Goal: Information Seeking & Learning: Learn about a topic

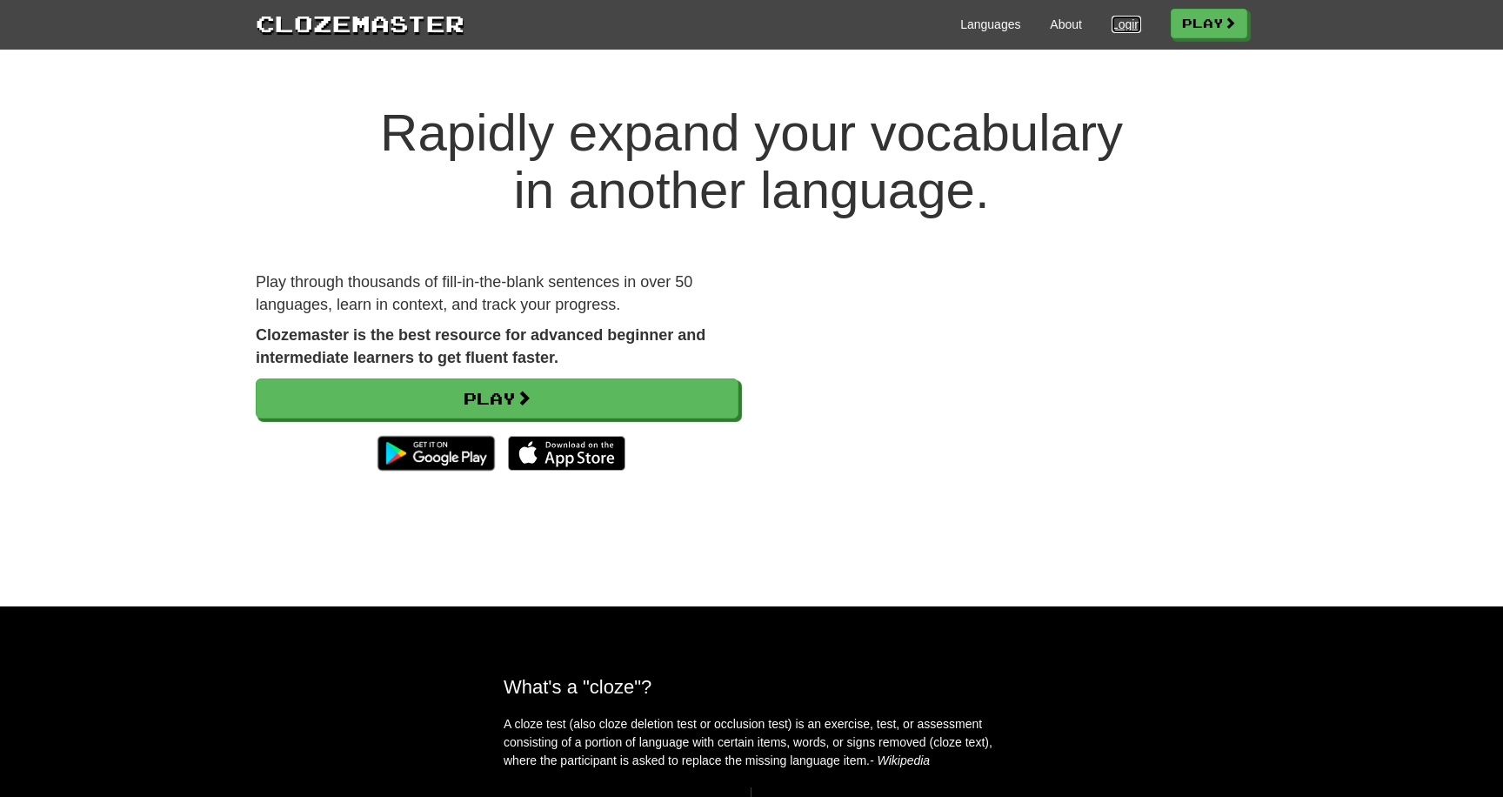
click at [1119, 20] on link "Login" at bounding box center [1127, 24] width 30 height 17
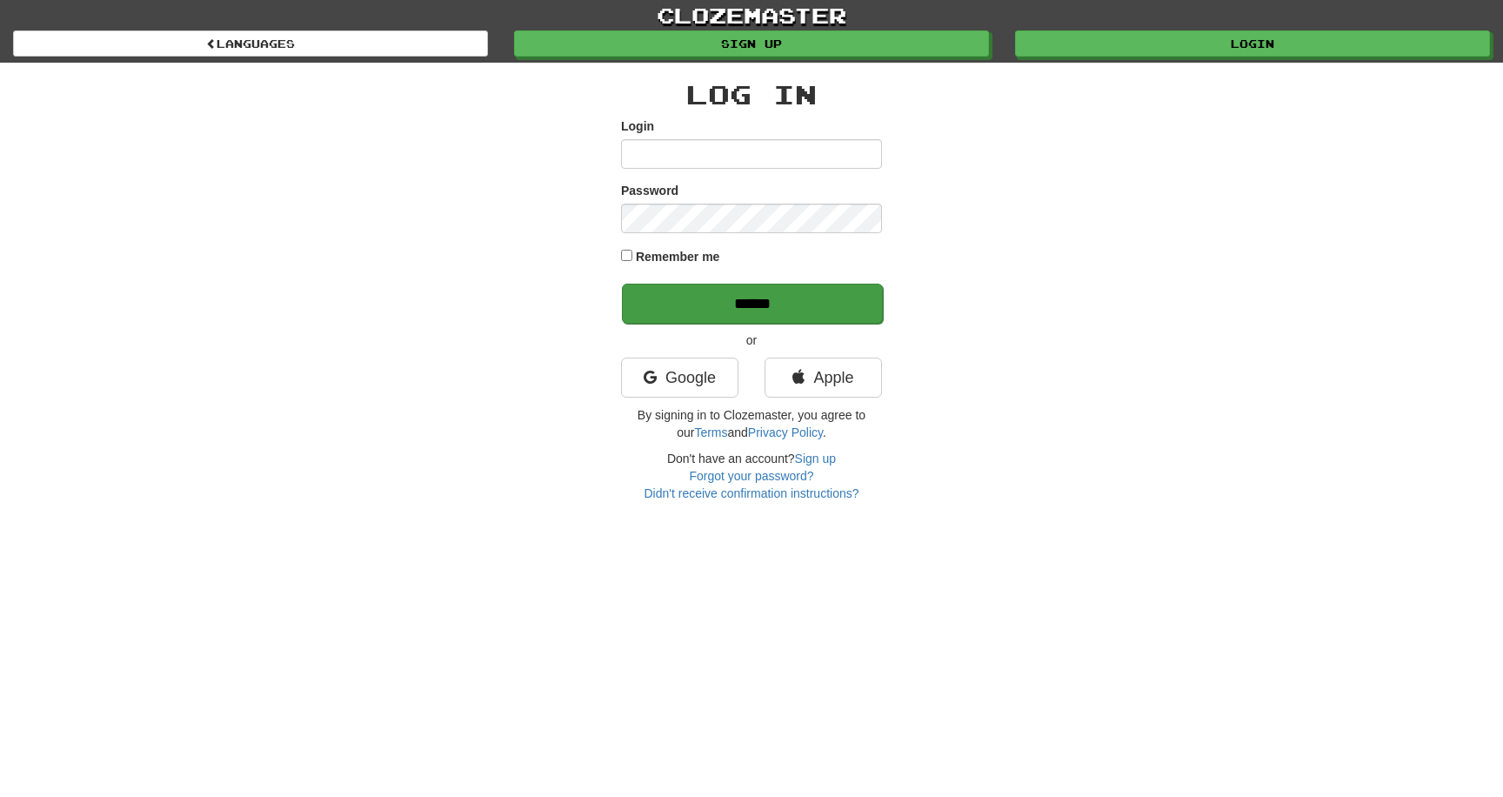
type input "**********"
click at [783, 310] on input "******" at bounding box center [752, 304] width 261 height 40
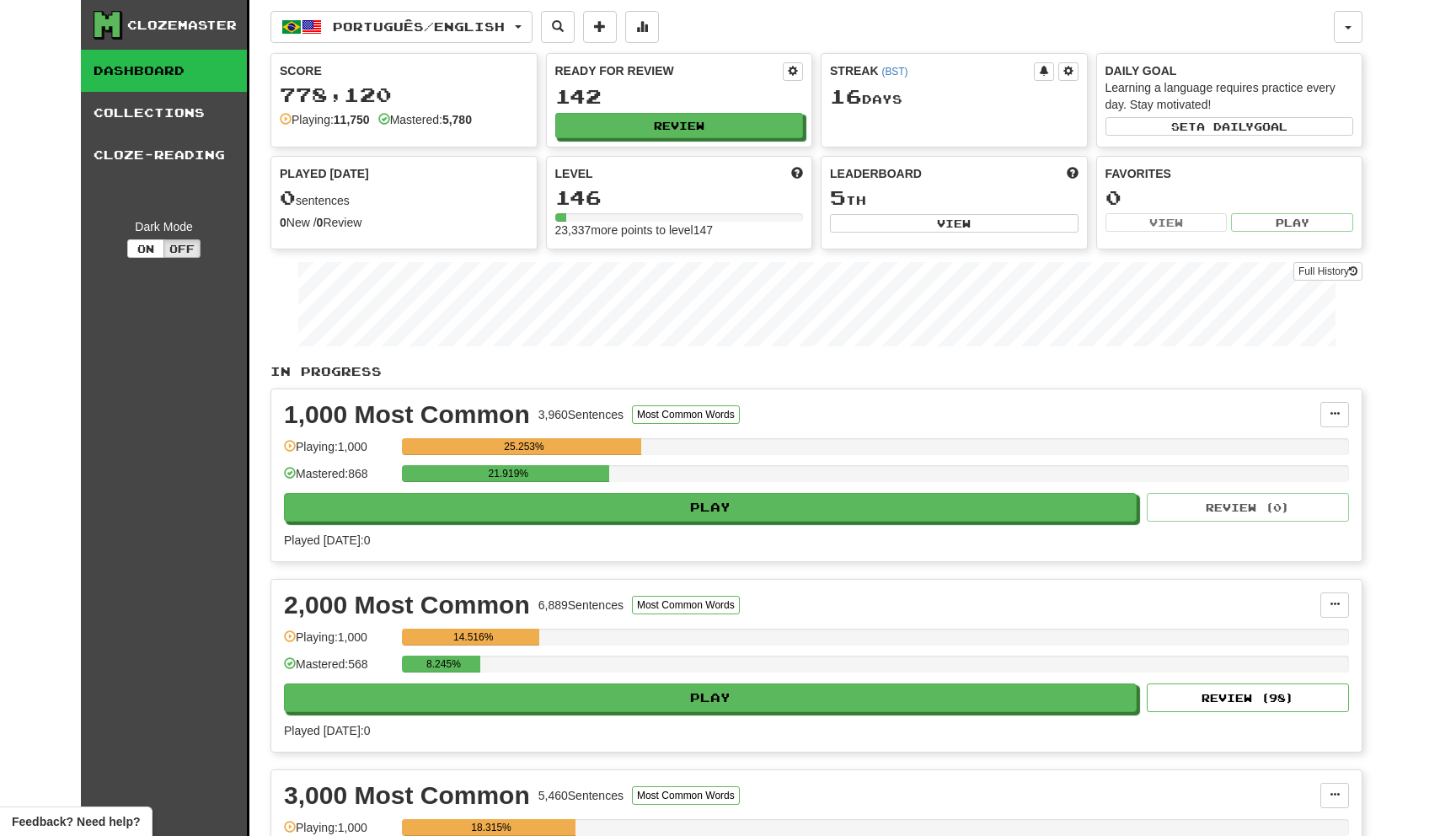
click at [715, 107] on div "Ready for Review 142 Review" at bounding box center [679, 101] width 265 height 93
click at [715, 126] on button "Review" at bounding box center [680, 126] width 249 height 25
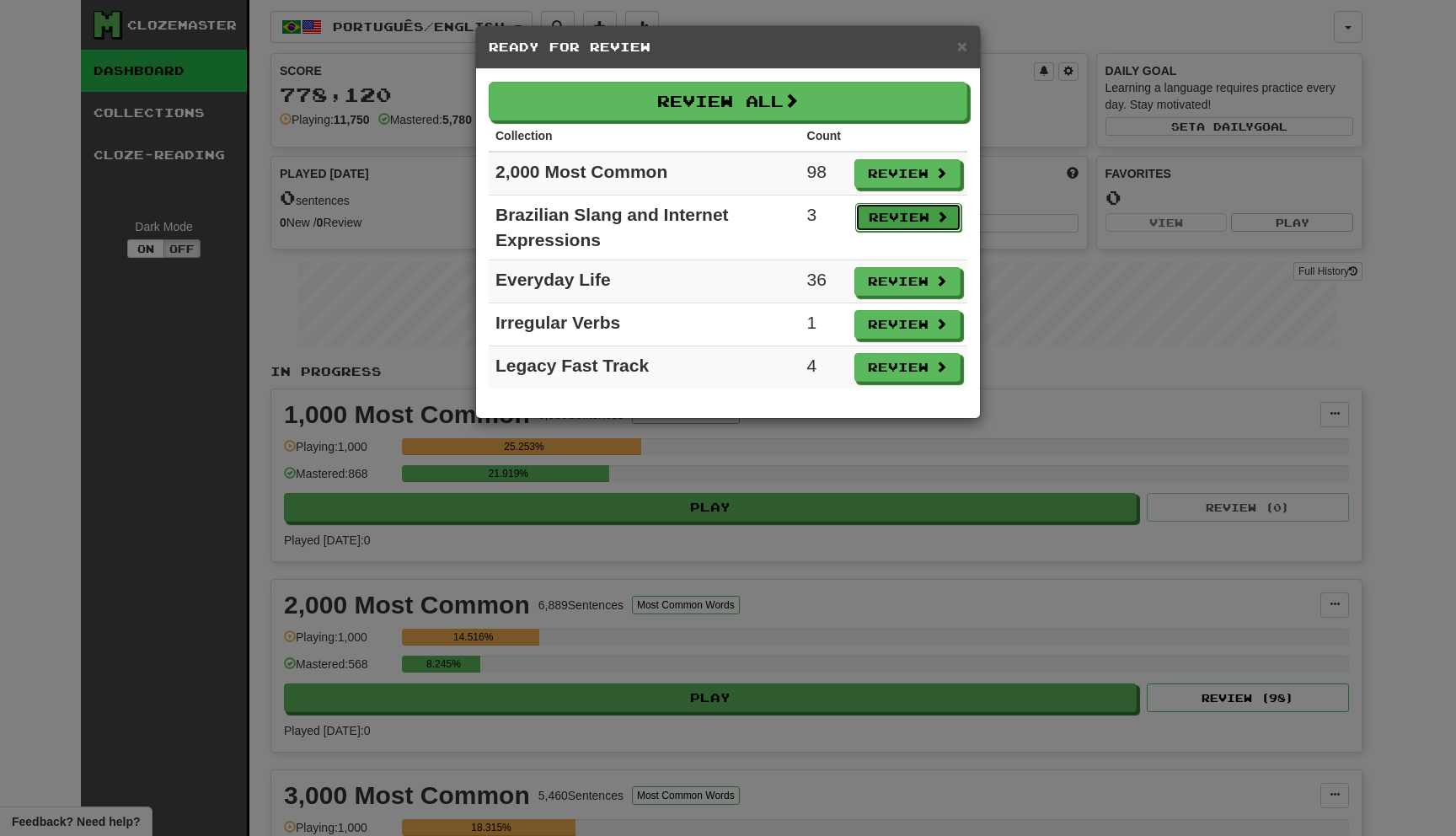
click at [890, 212] on button "Review" at bounding box center [909, 218] width 107 height 29
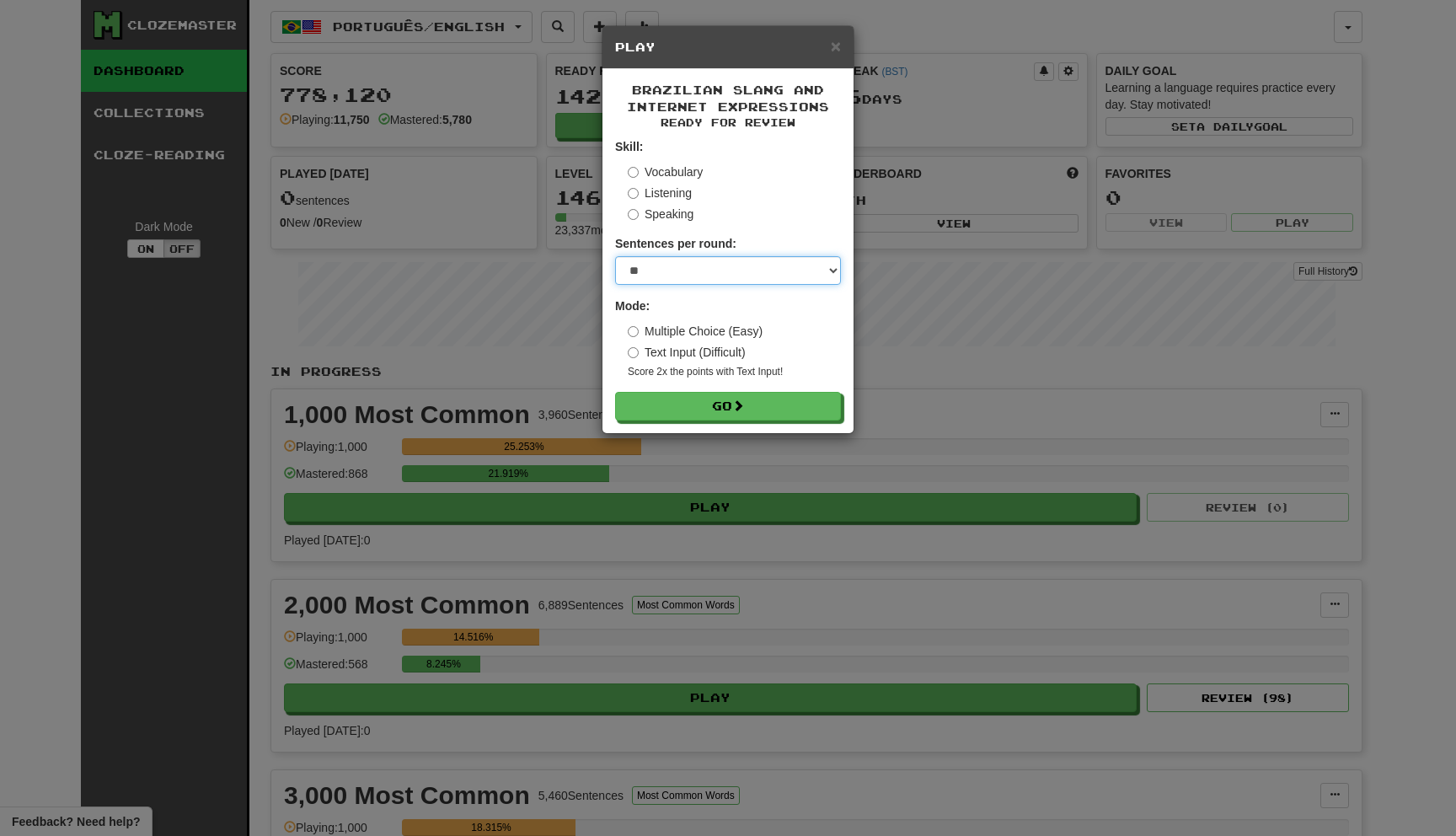
click at [706, 276] on select "* ** ** ** ** ** *** ********" at bounding box center [728, 270] width 226 height 29
select select "********"
click at [615, 256] on select "* ** ** ** ** ** *** ********" at bounding box center [728, 270] width 226 height 29
click at [713, 407] on button "Go" at bounding box center [728, 407] width 226 height 29
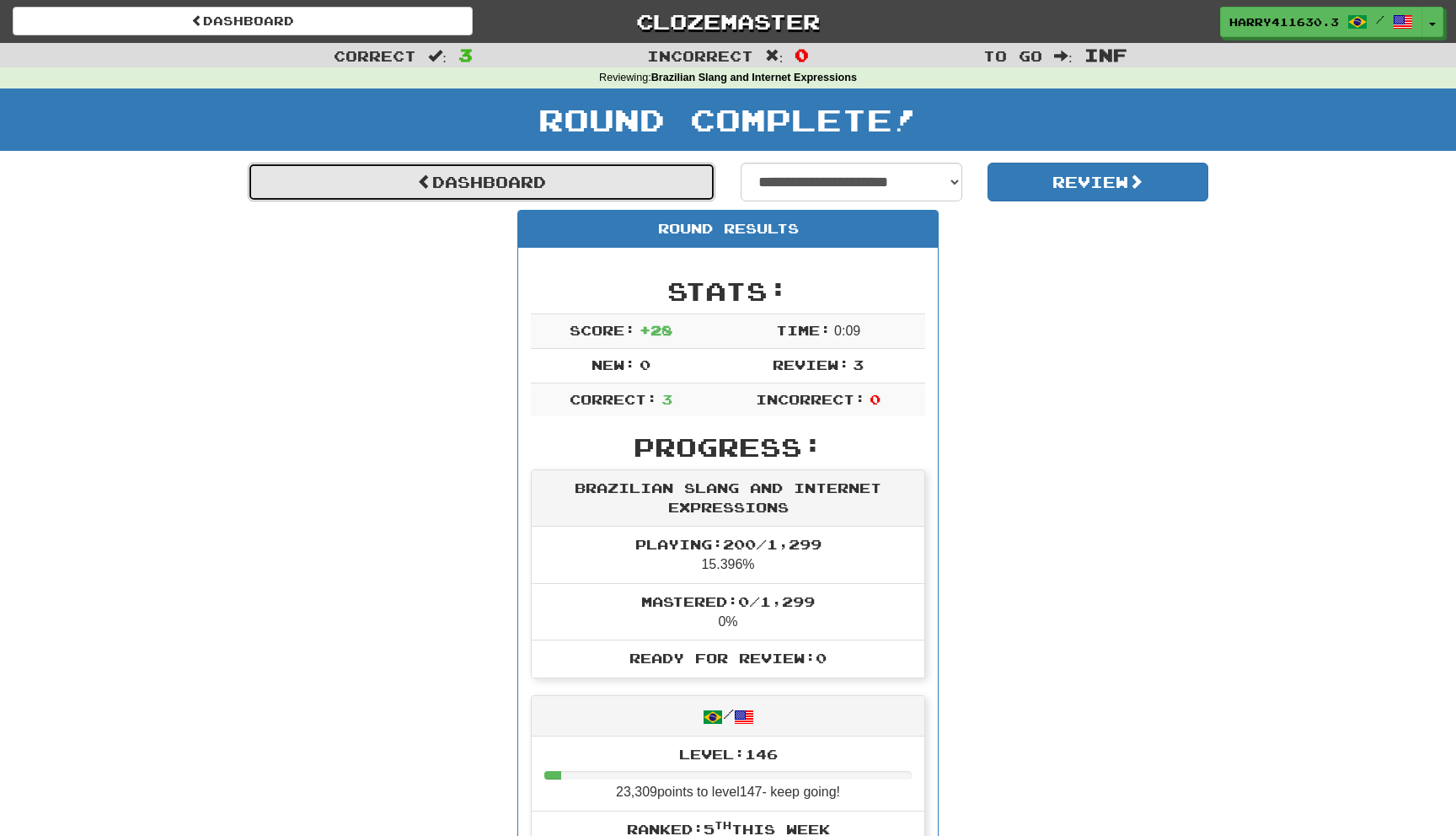
click at [626, 181] on link "Dashboard" at bounding box center [481, 182] width 468 height 39
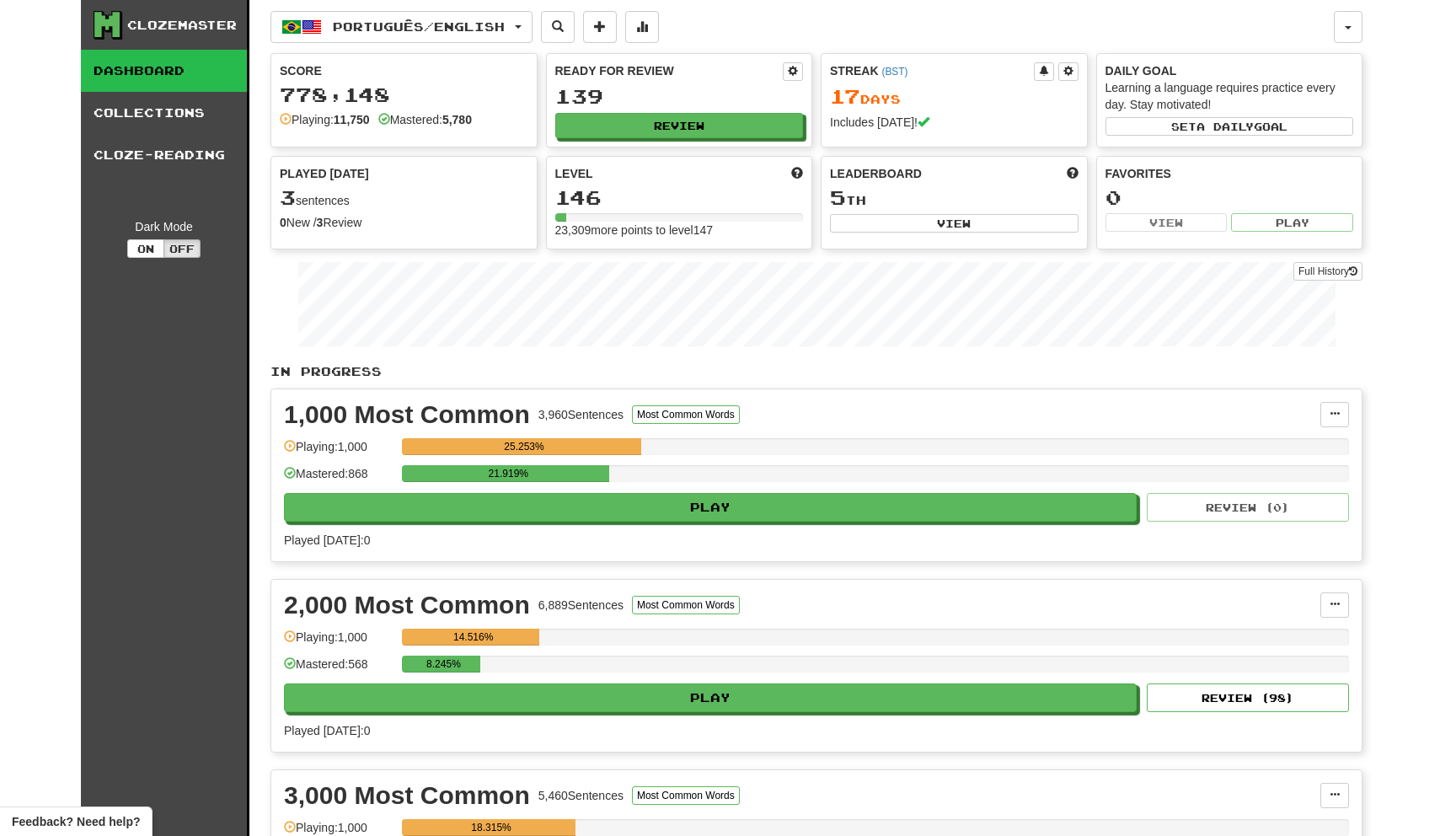
click at [594, 149] on div "Score 778,148 Playing: 11,750 Mastered: 5,780 Ready for Review 139 Review Strea…" at bounding box center [816, 151] width 1092 height 197
click at [594, 119] on button "Review" at bounding box center [680, 126] width 249 height 25
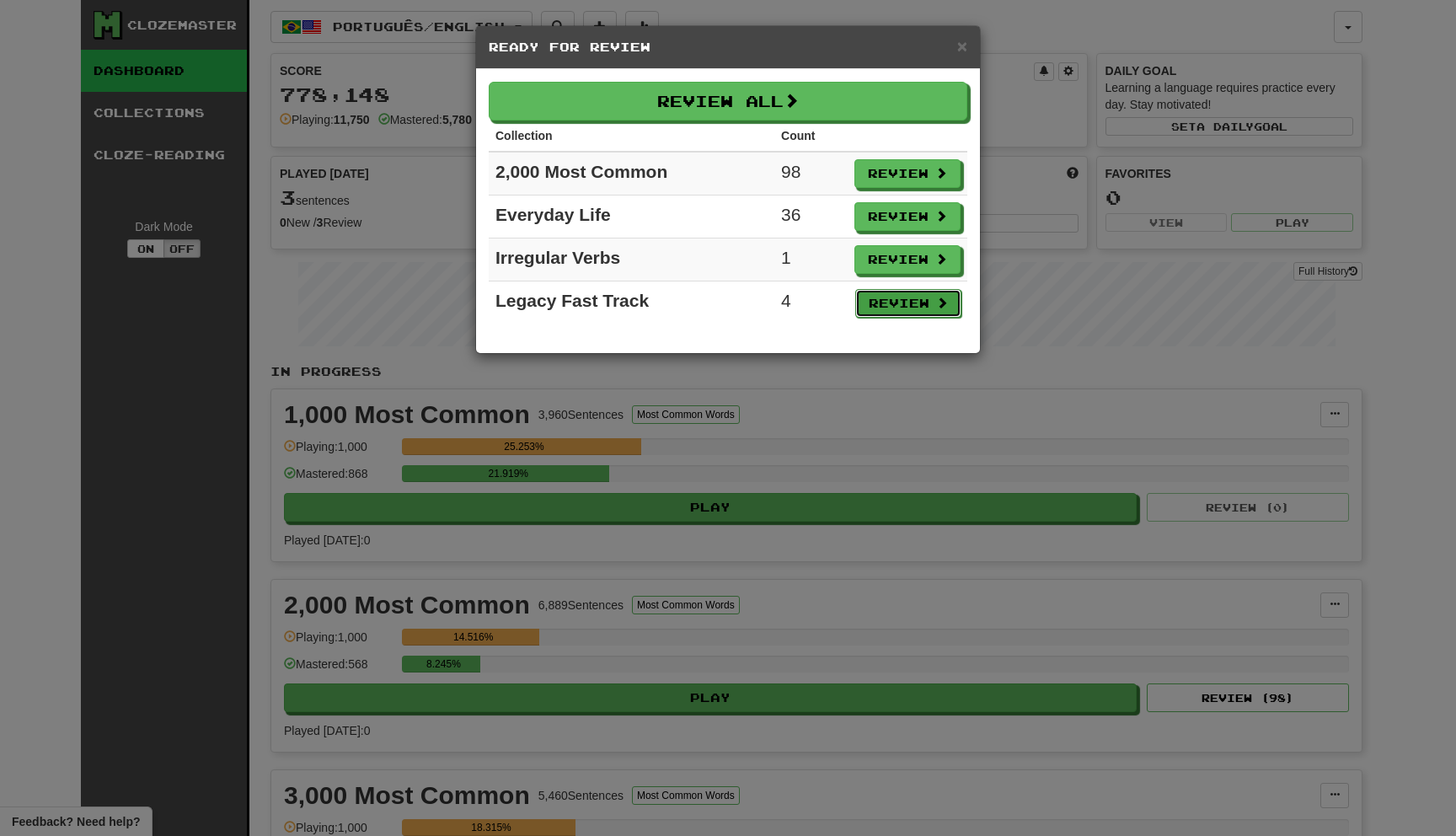
click at [877, 304] on button "Review" at bounding box center [909, 303] width 107 height 29
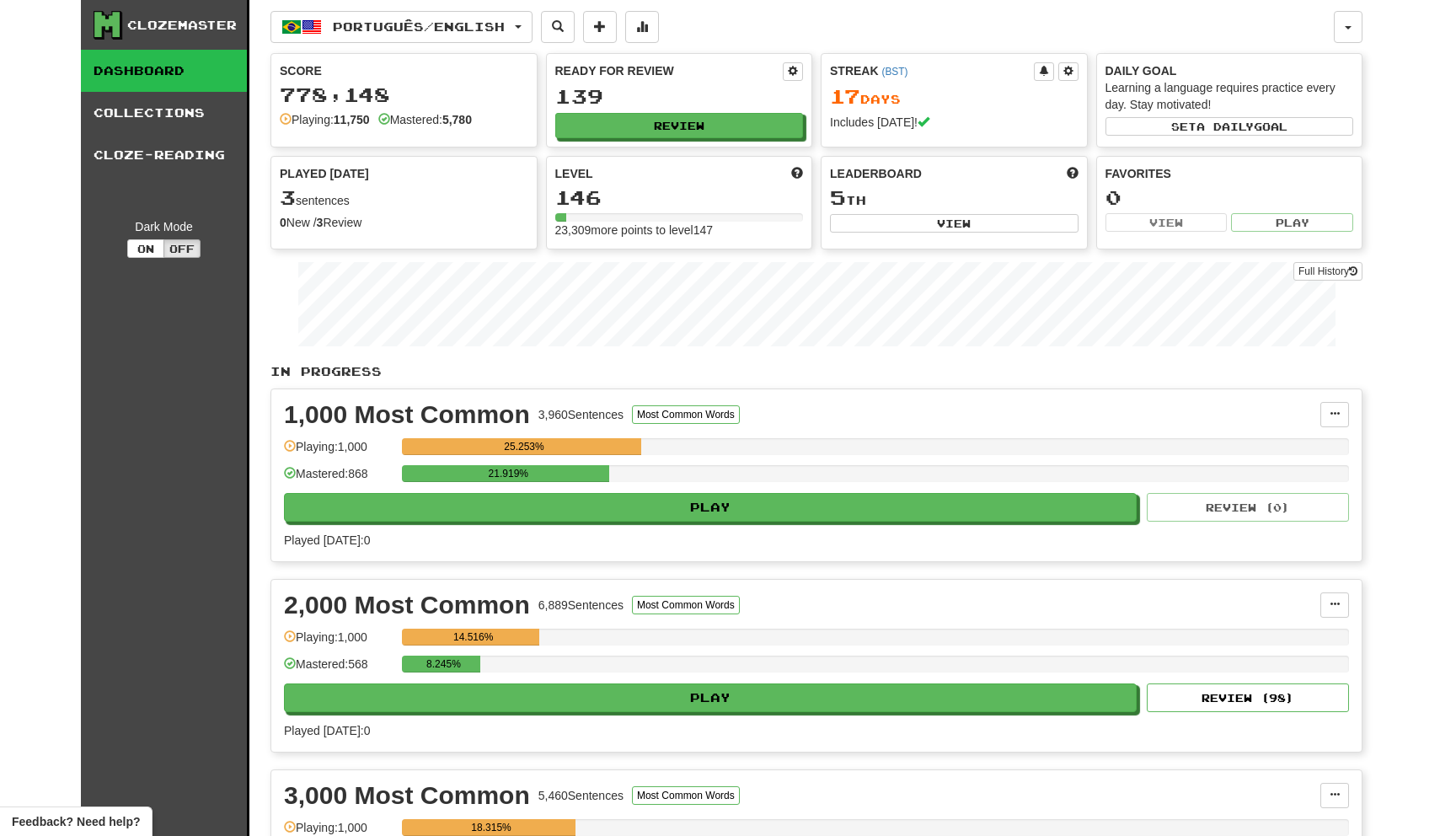
select select "********"
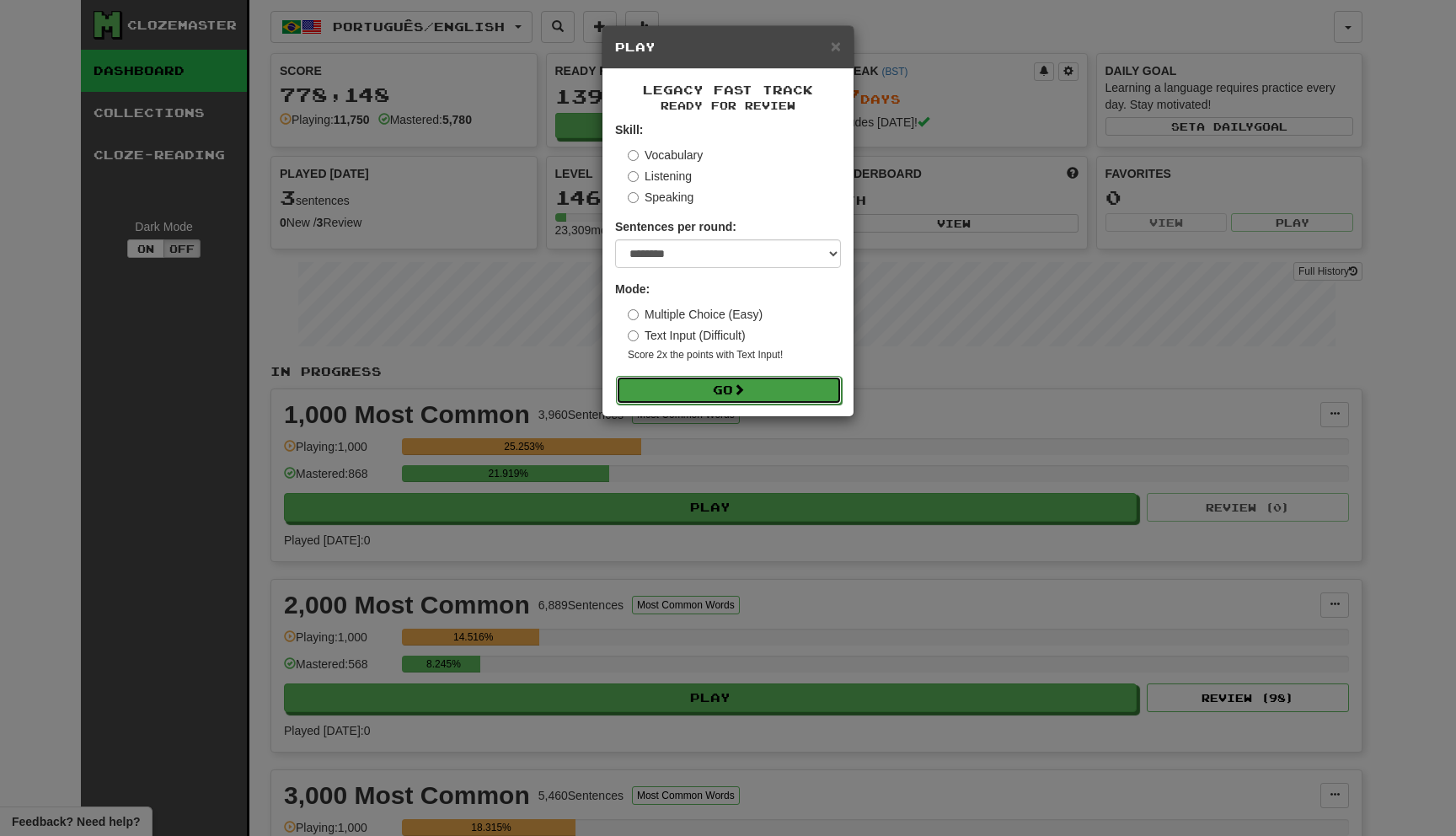
click at [699, 382] on button "Go" at bounding box center [728, 390] width 226 height 29
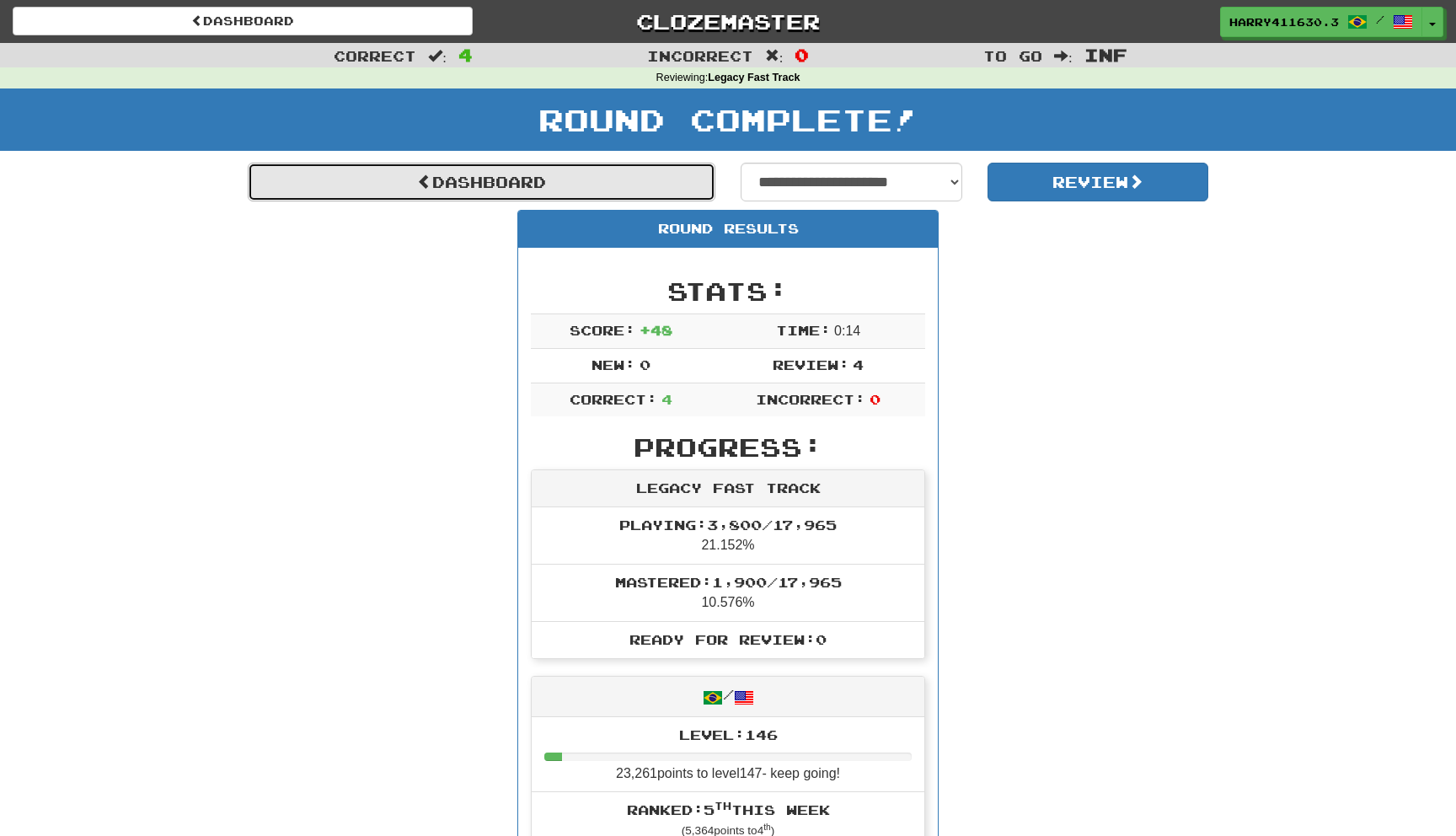
click at [622, 182] on link "Dashboard" at bounding box center [481, 182] width 468 height 39
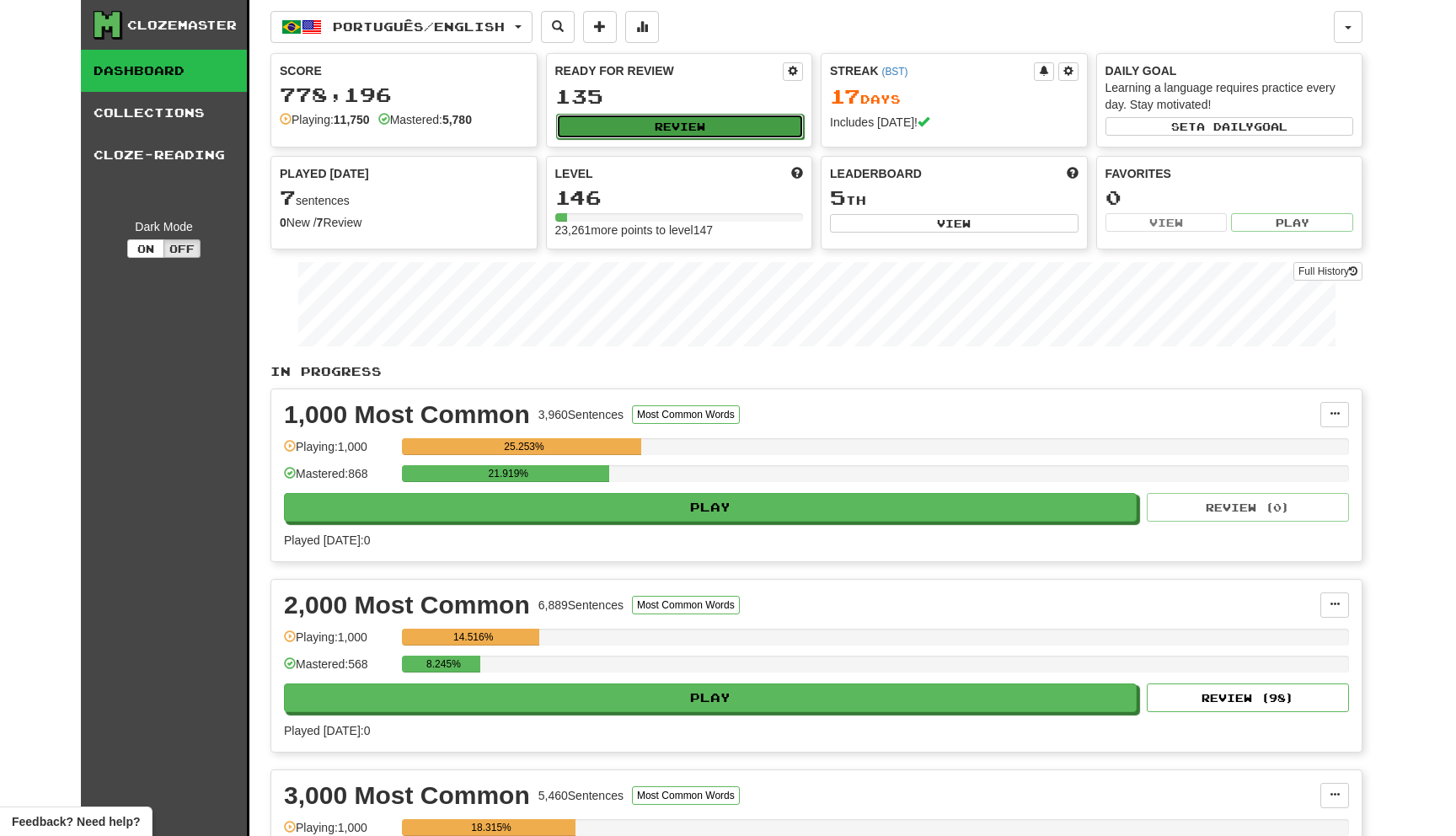
click at [666, 133] on button "Review" at bounding box center [680, 126] width 249 height 25
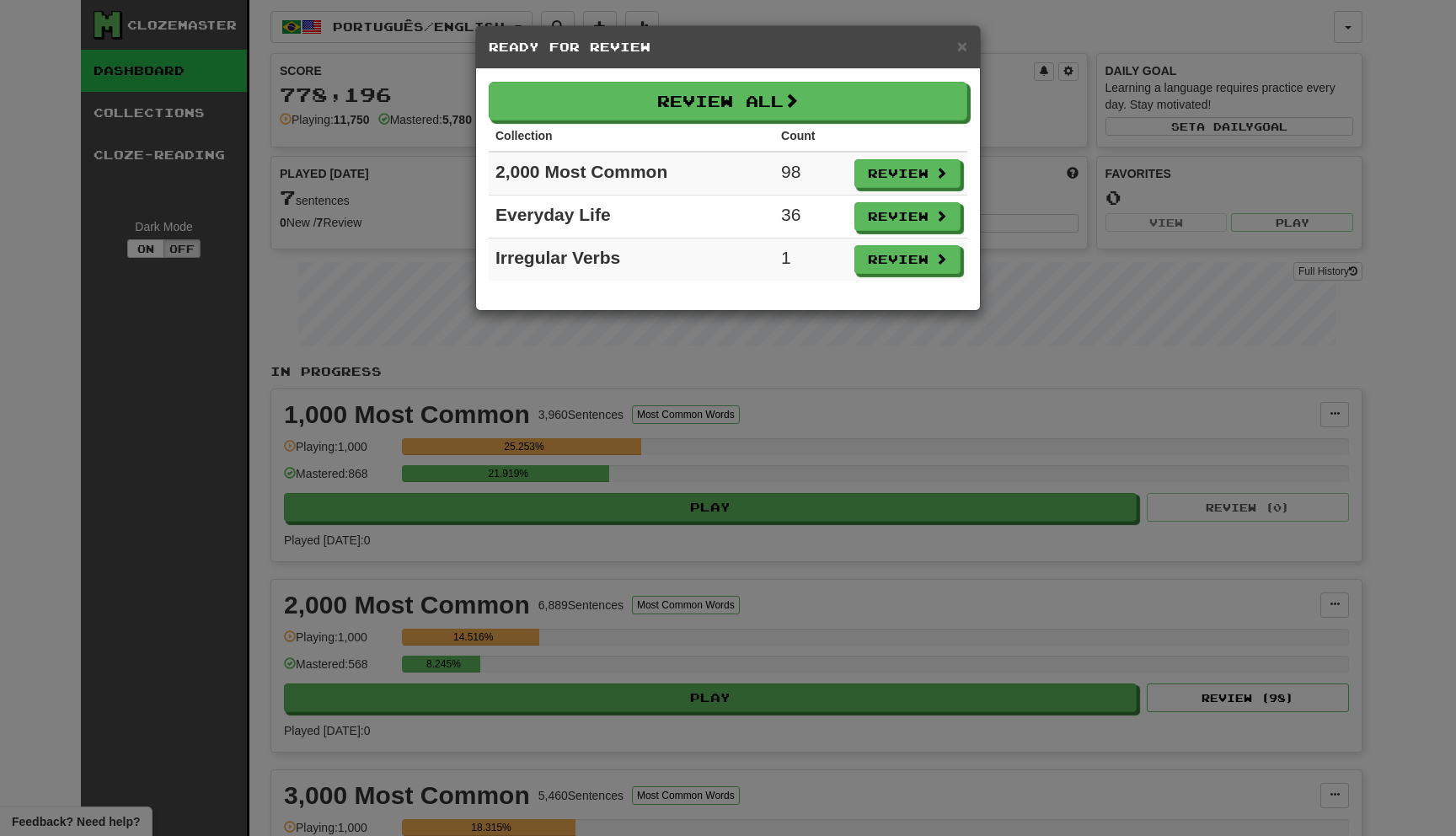
click at [886, 276] on td "Review" at bounding box center [908, 260] width 120 height 43
click at [886, 269] on button "Review" at bounding box center [909, 261] width 107 height 29
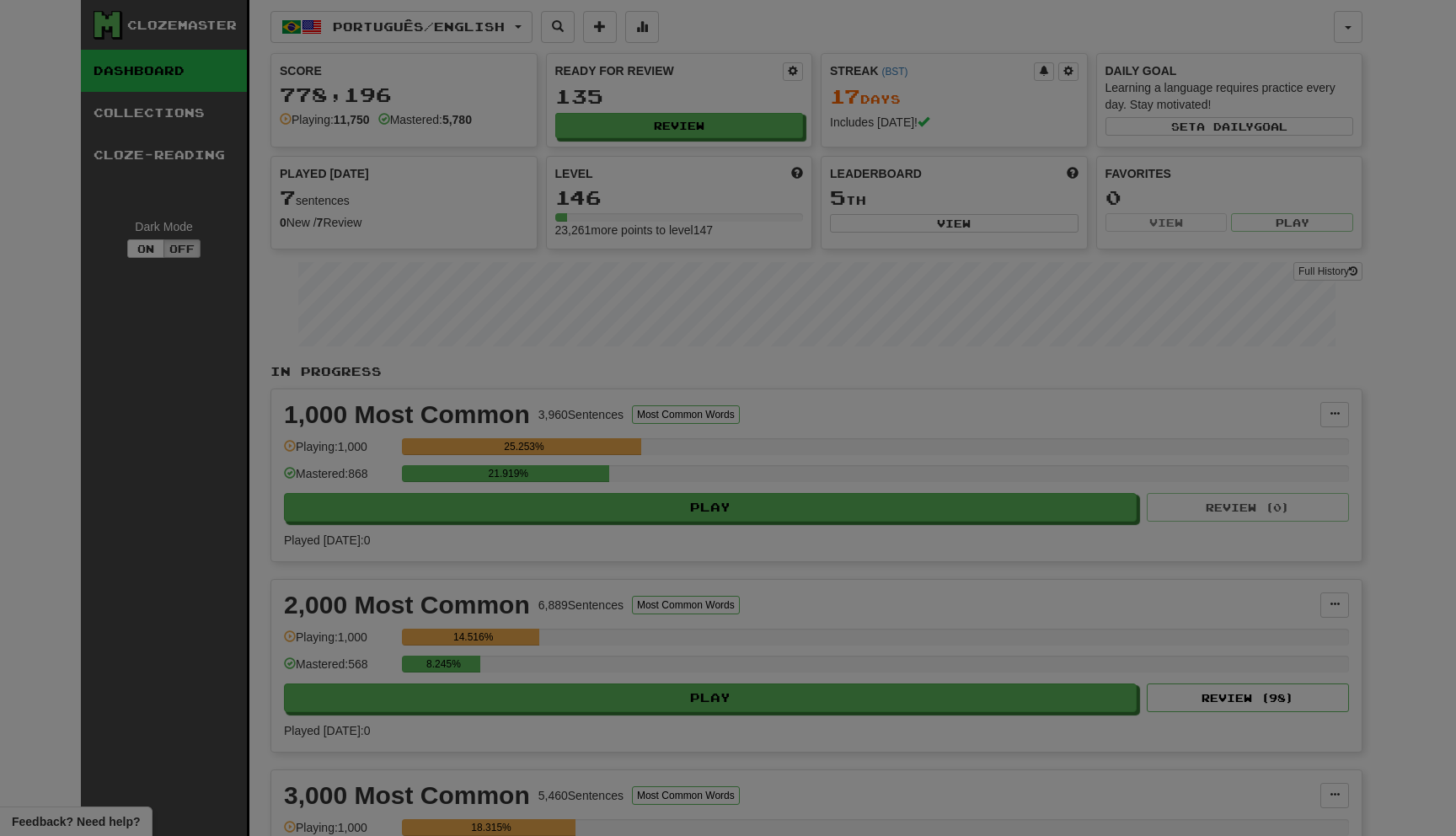
select select "********"
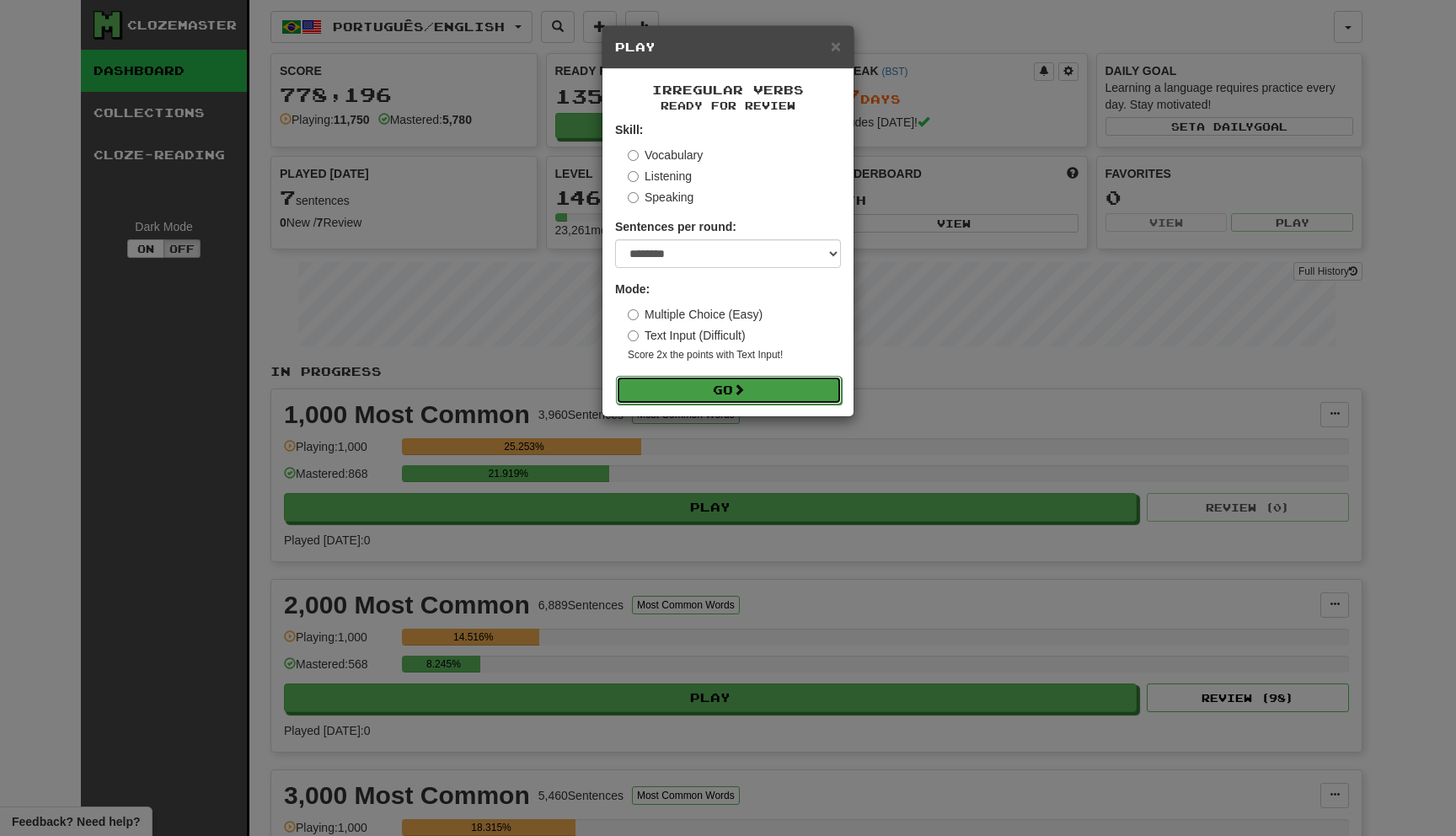
click at [716, 387] on button "Go" at bounding box center [728, 390] width 226 height 29
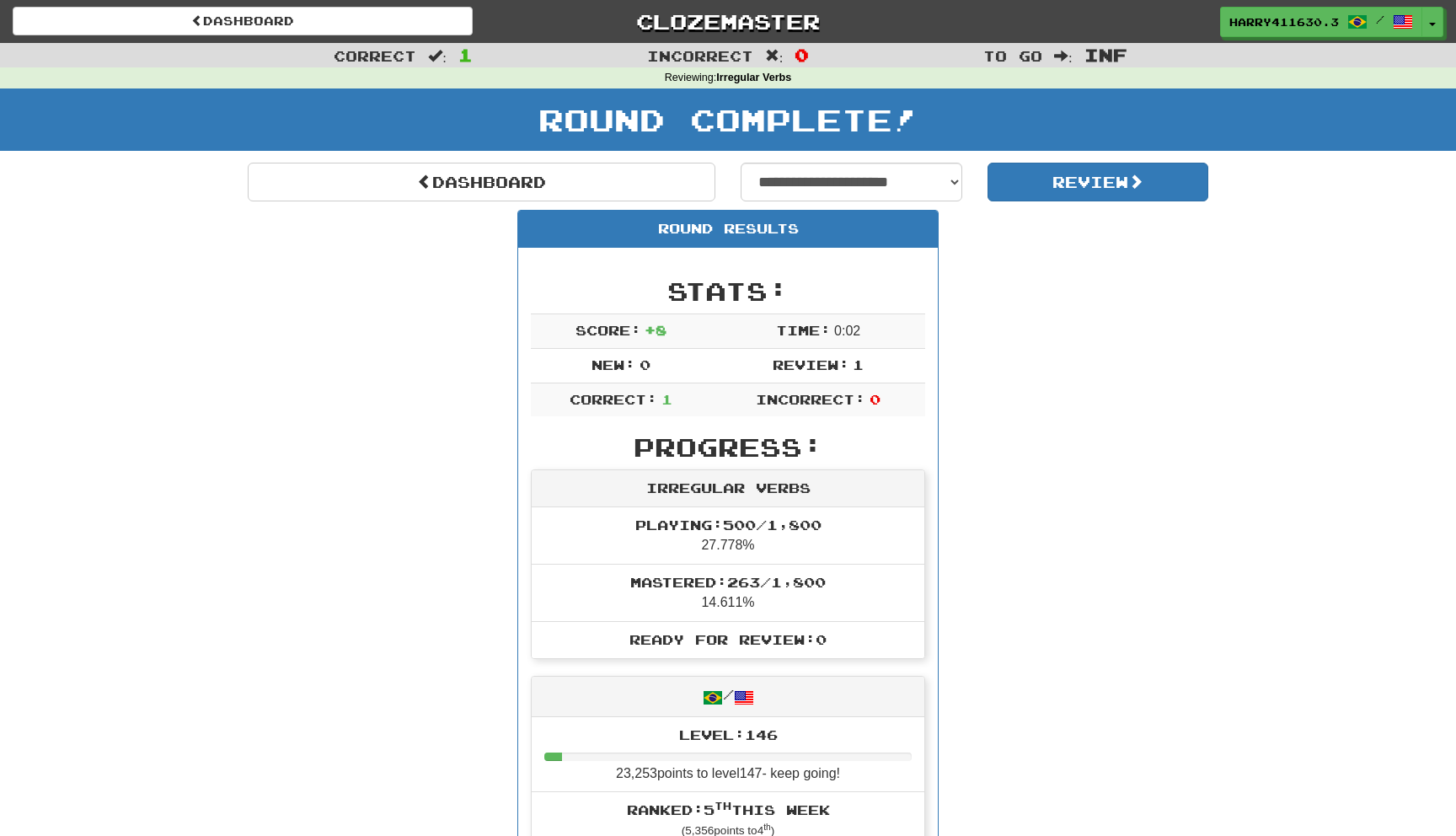
click at [546, 147] on div "Round Complete!" at bounding box center [728, 119] width 1456 height 62
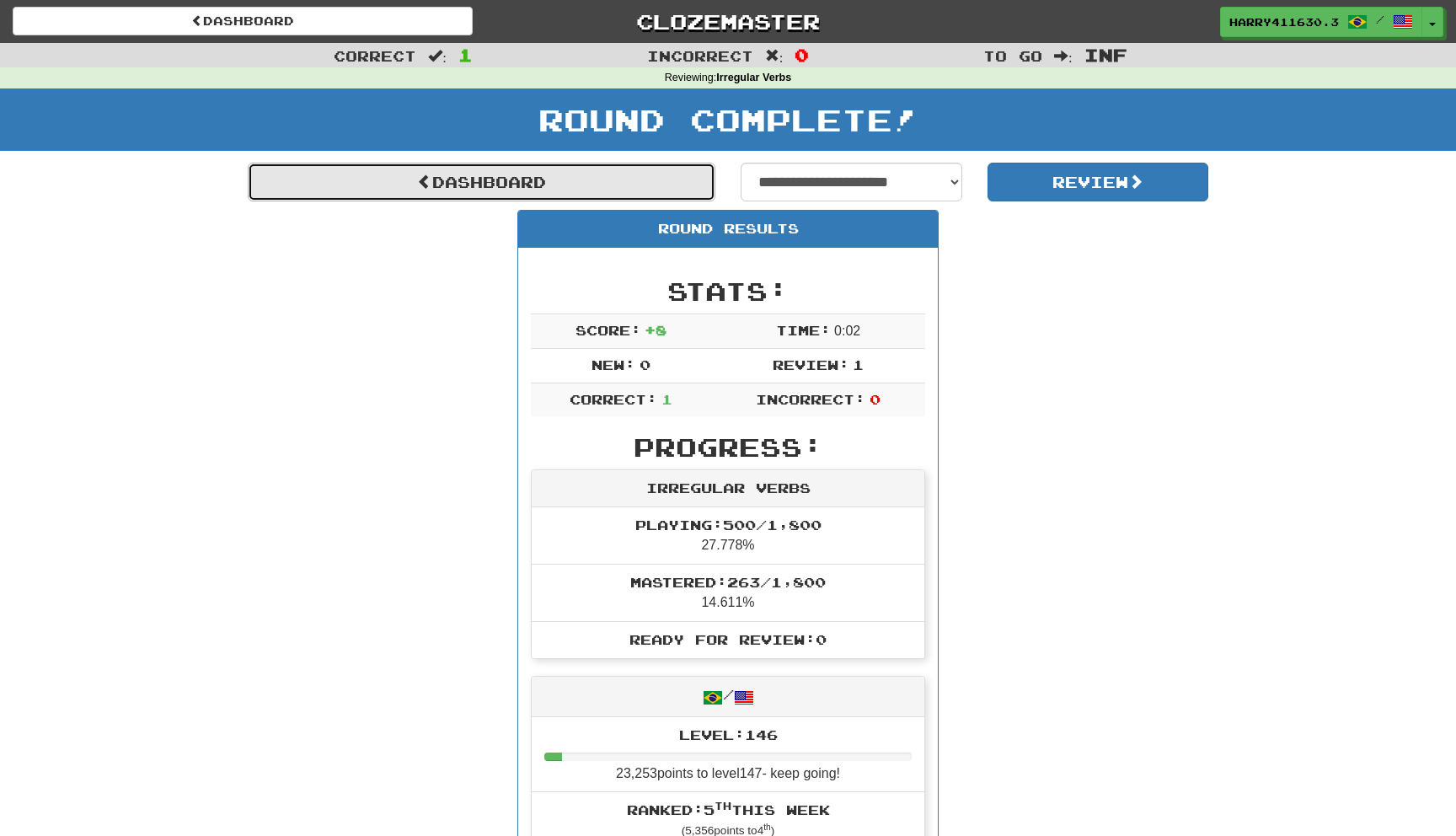
click at [546, 173] on link "Dashboard" at bounding box center [481, 182] width 468 height 39
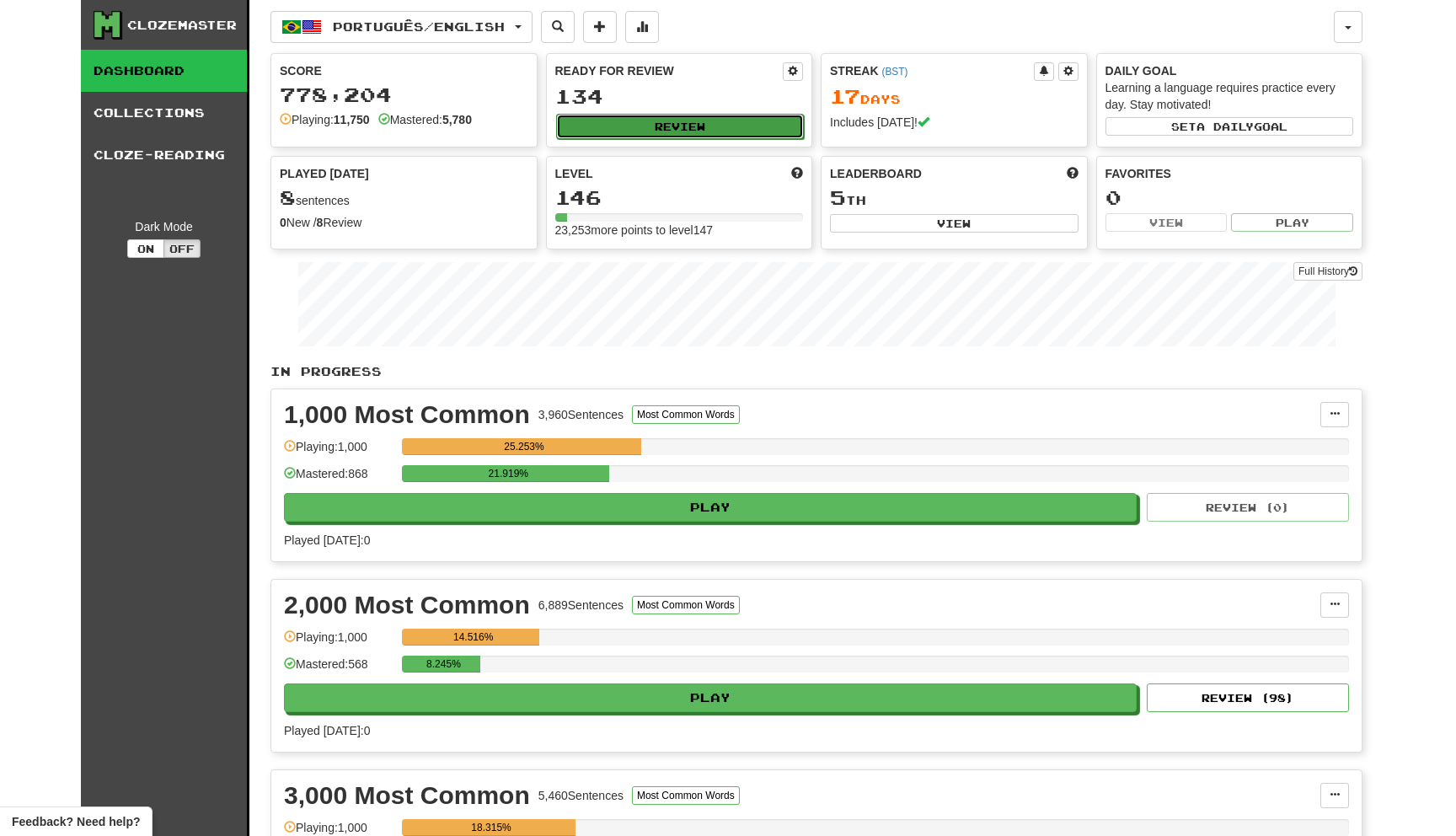
click at [684, 127] on button "Review" at bounding box center [680, 126] width 249 height 25
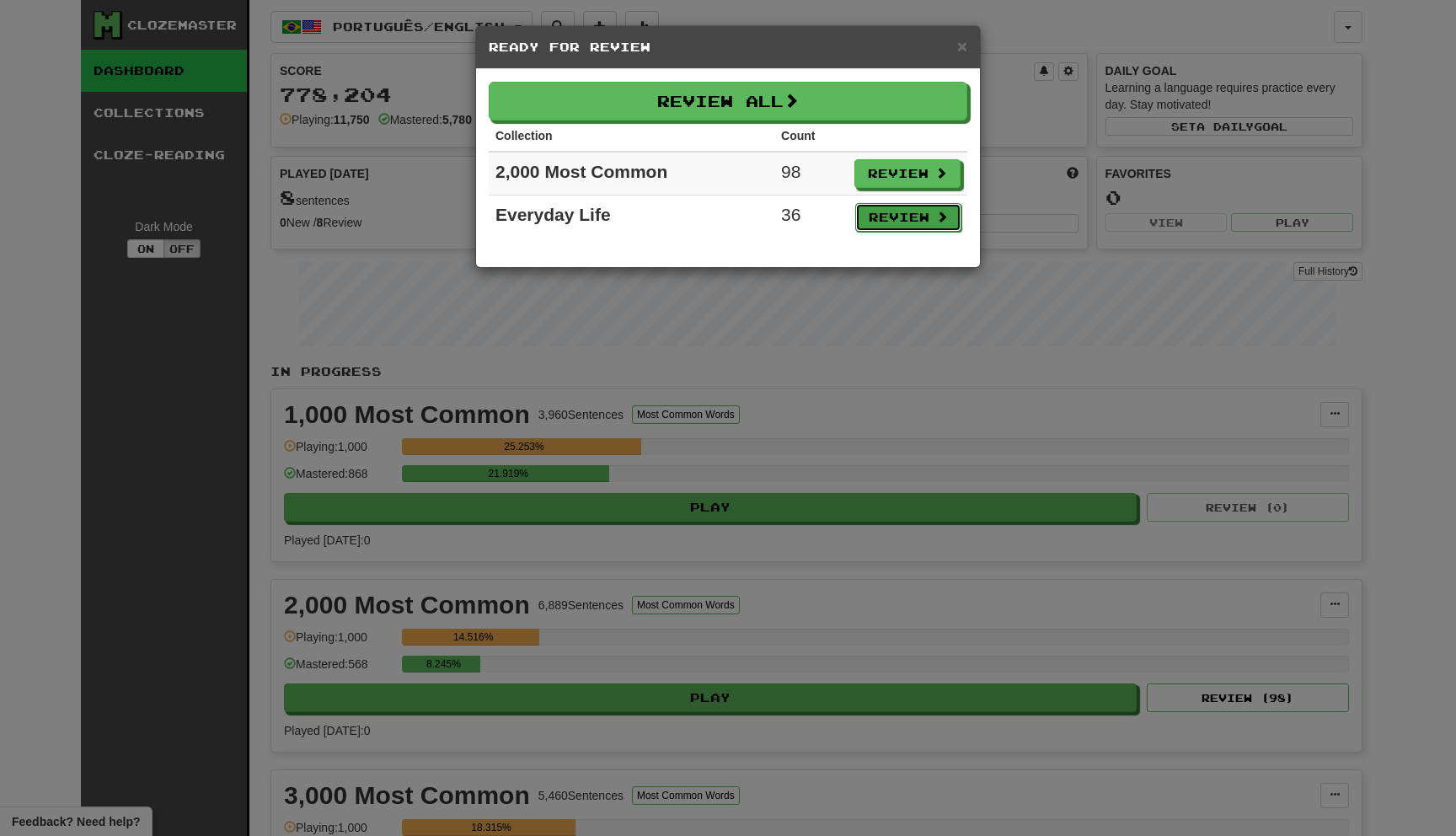
click at [894, 224] on button "Review" at bounding box center [909, 218] width 107 height 29
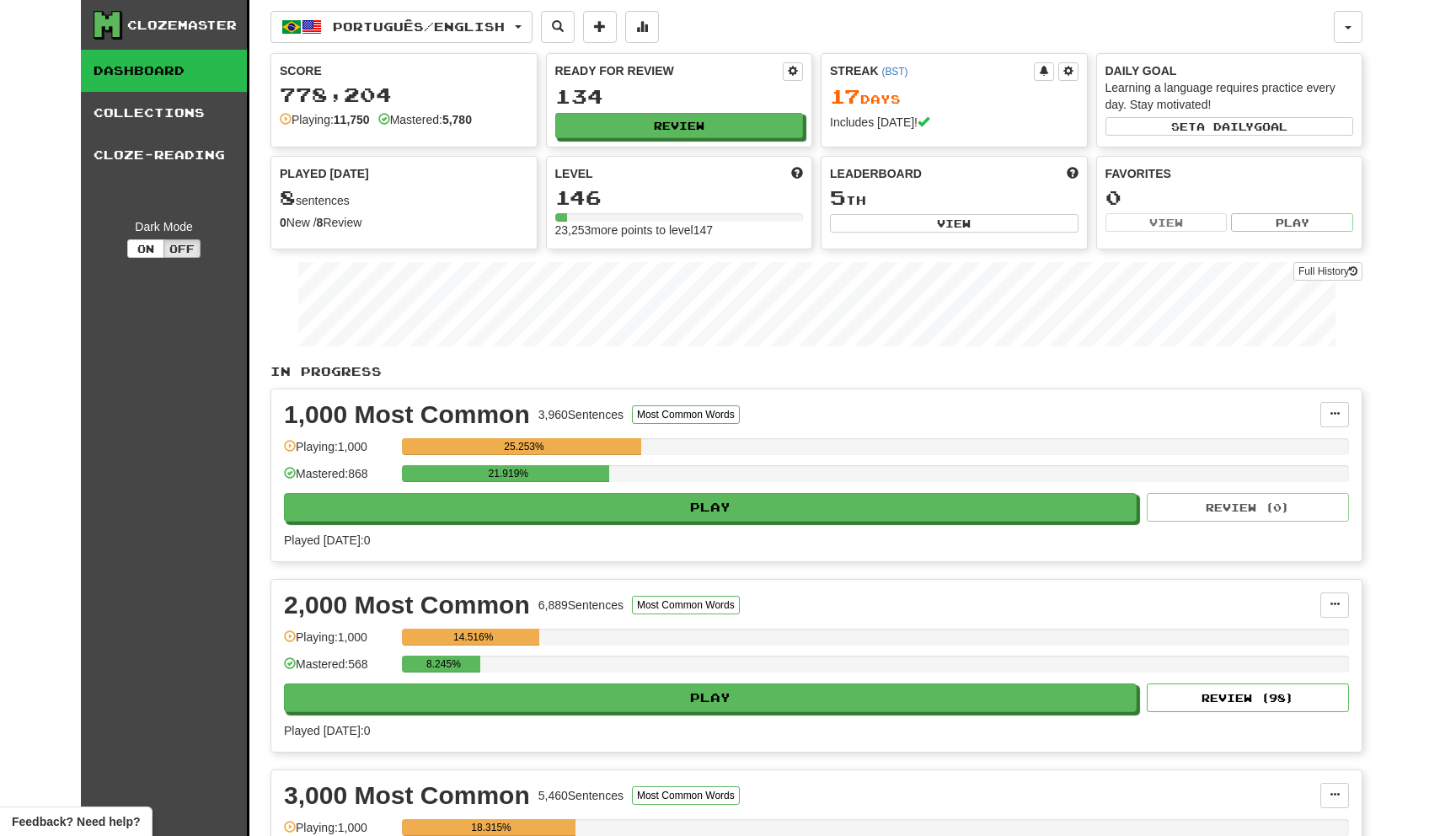
select select "********"
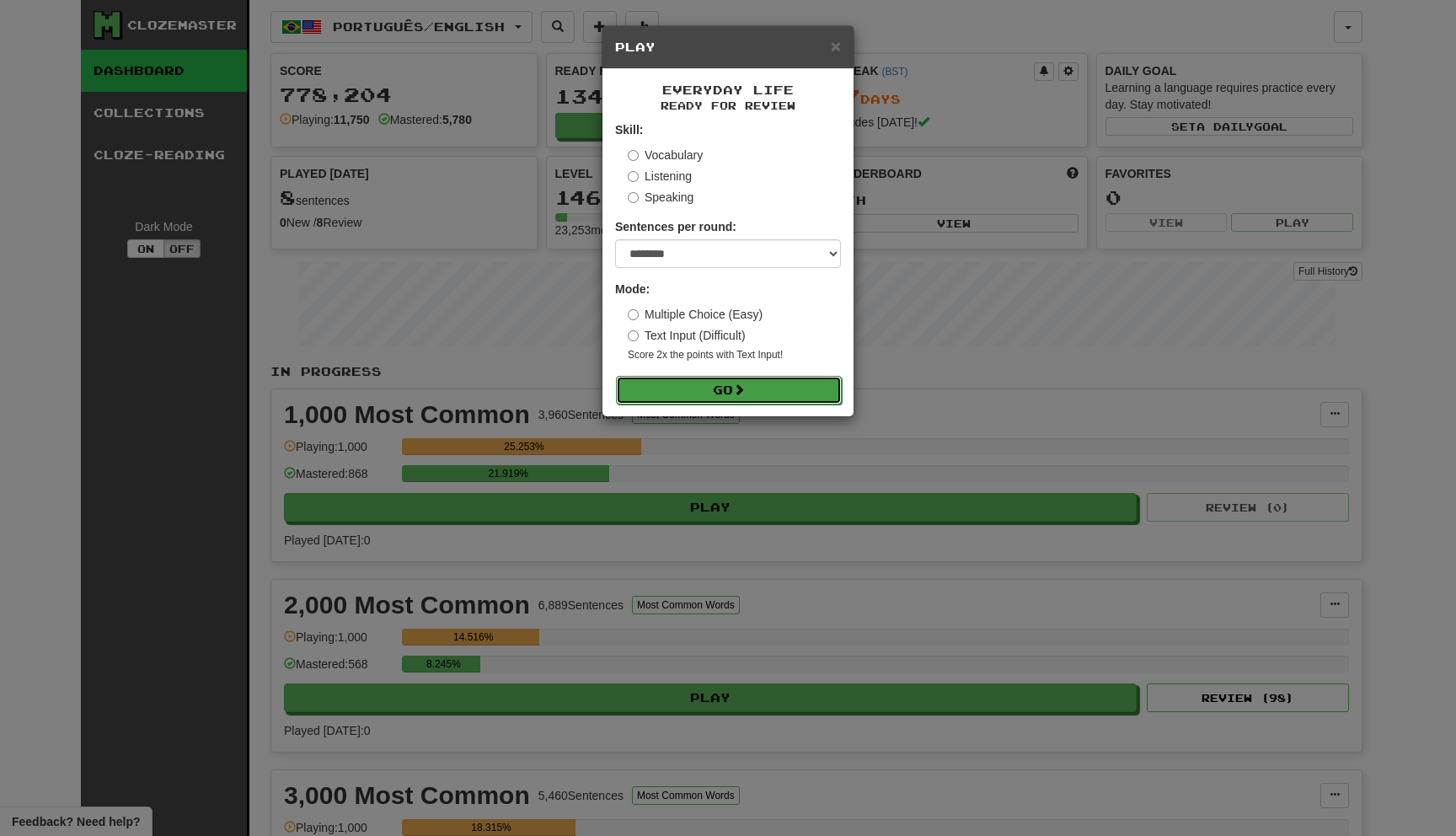
click at [670, 393] on button "Go" at bounding box center [728, 390] width 226 height 29
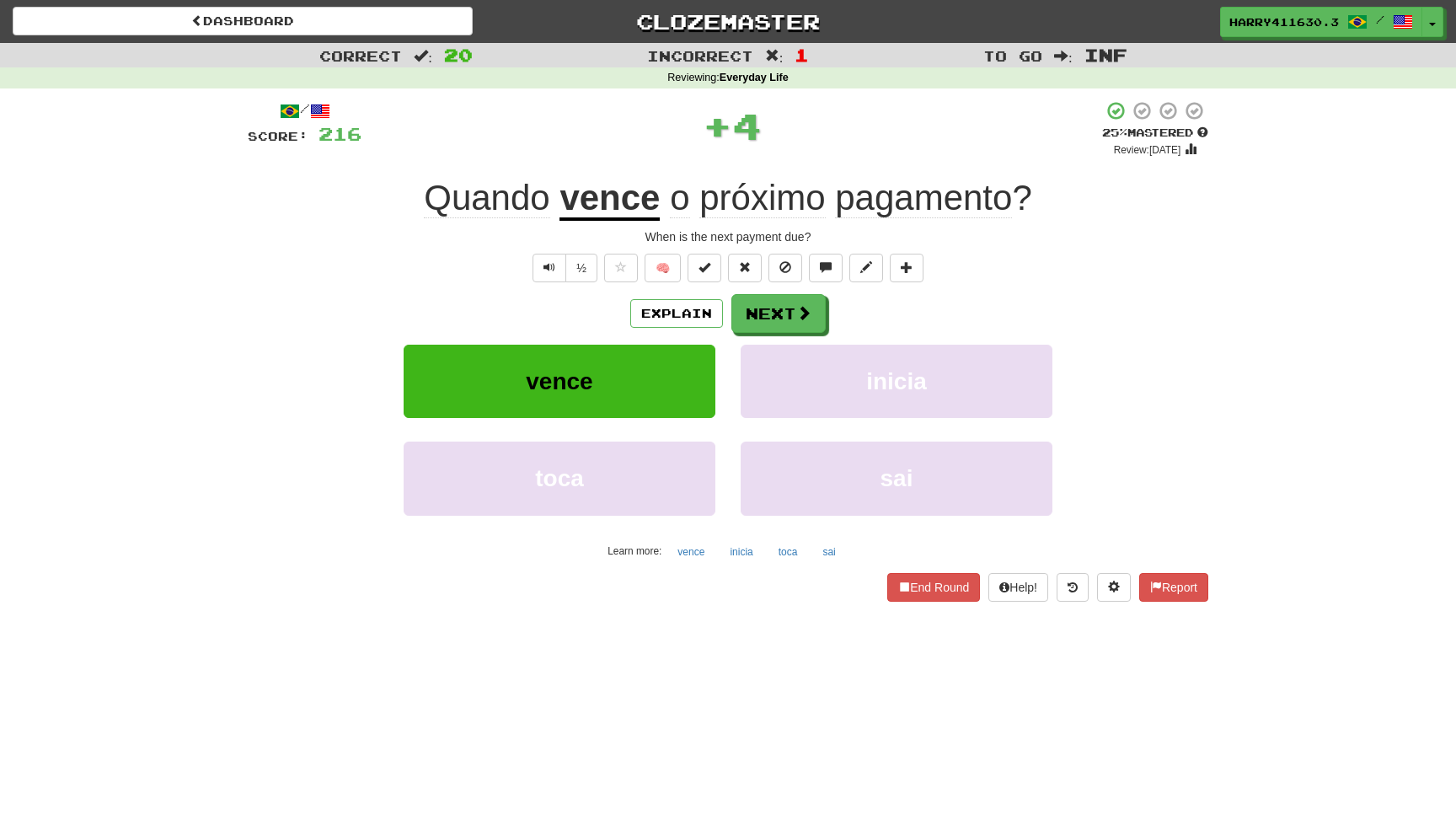
click at [608, 217] on u "vence" at bounding box center [609, 200] width 100 height 43
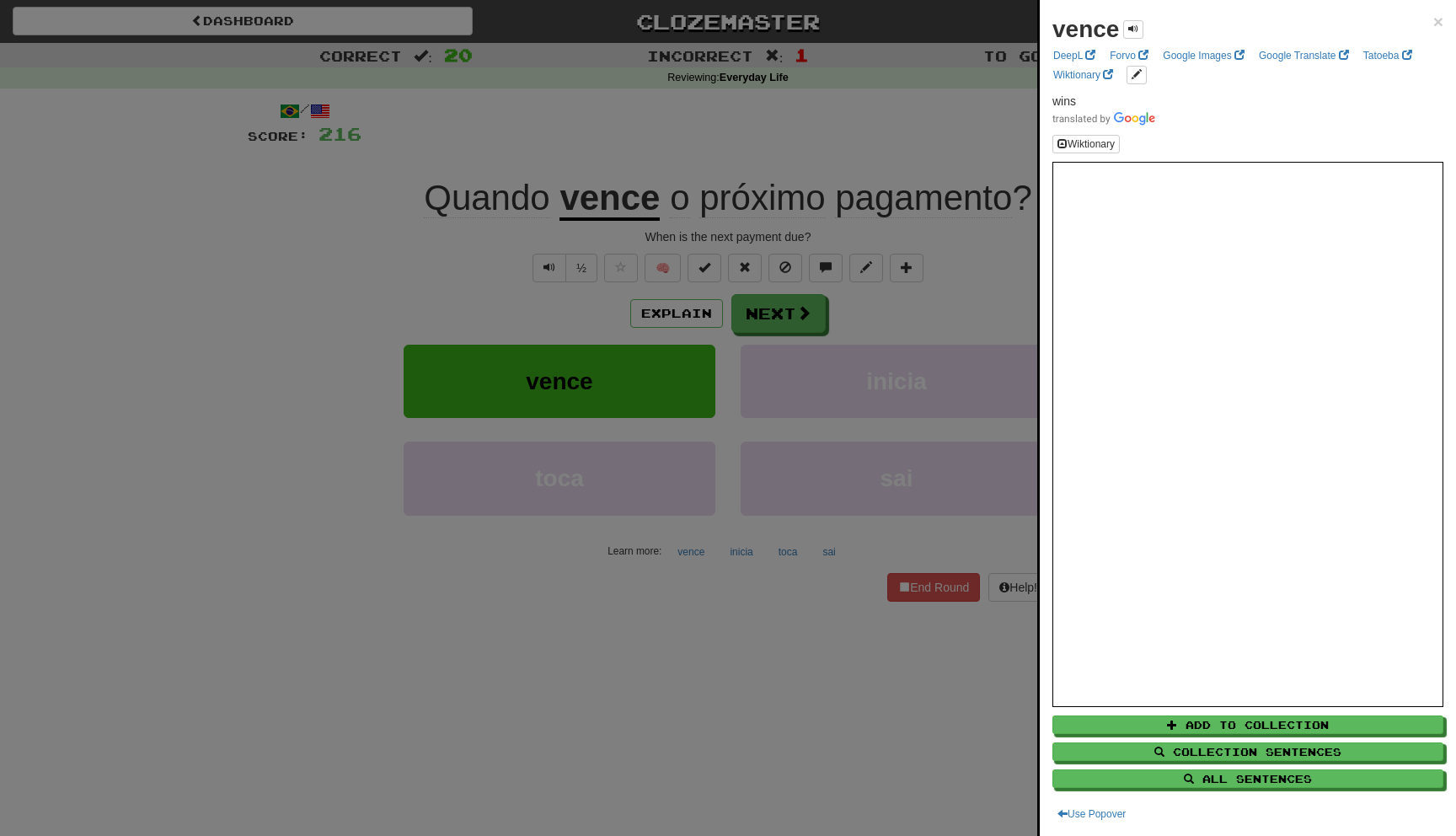
click at [339, 350] on div at bounding box center [728, 418] width 1456 height 836
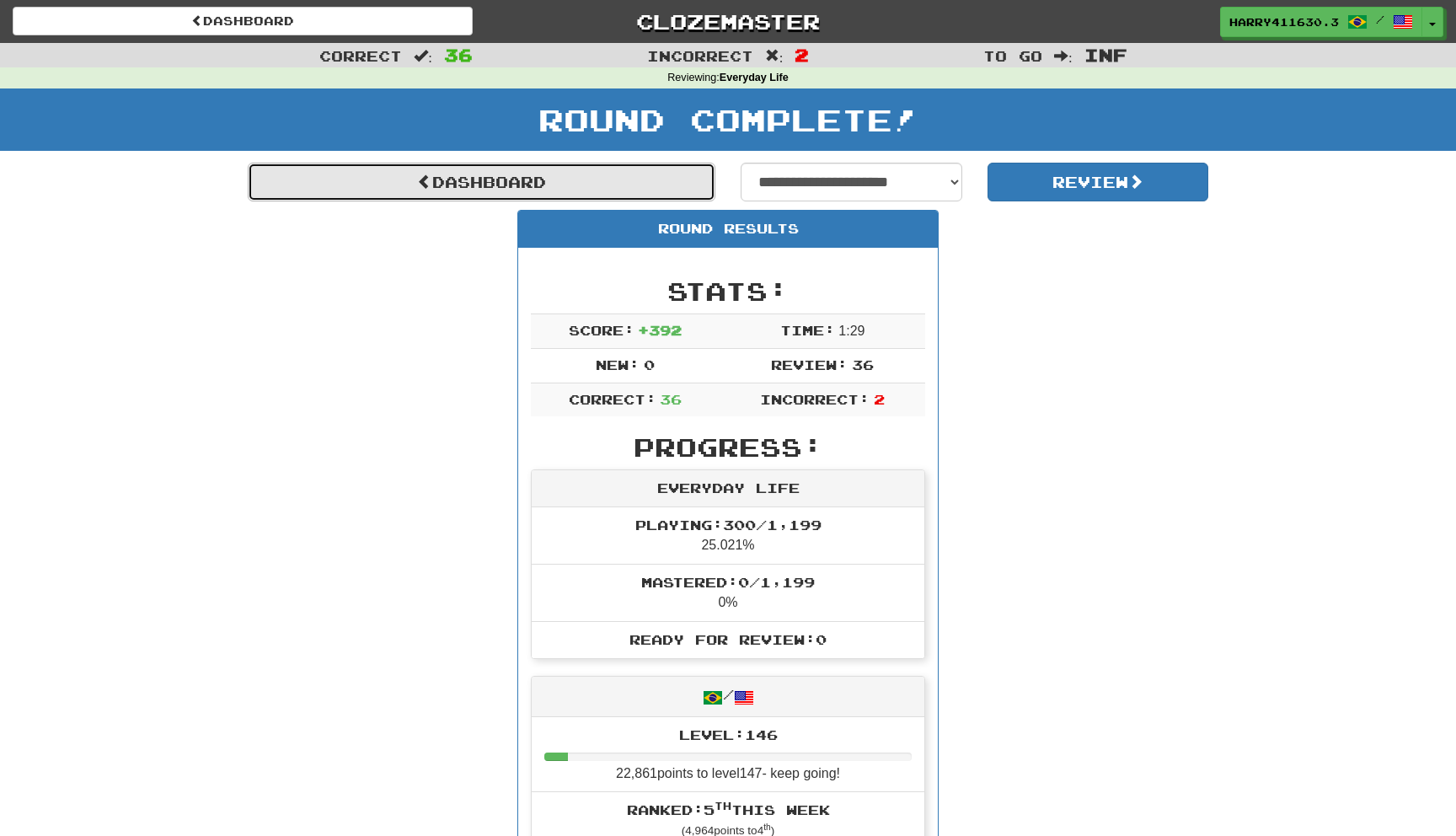
click at [528, 189] on link "Dashboard" at bounding box center [481, 182] width 468 height 39
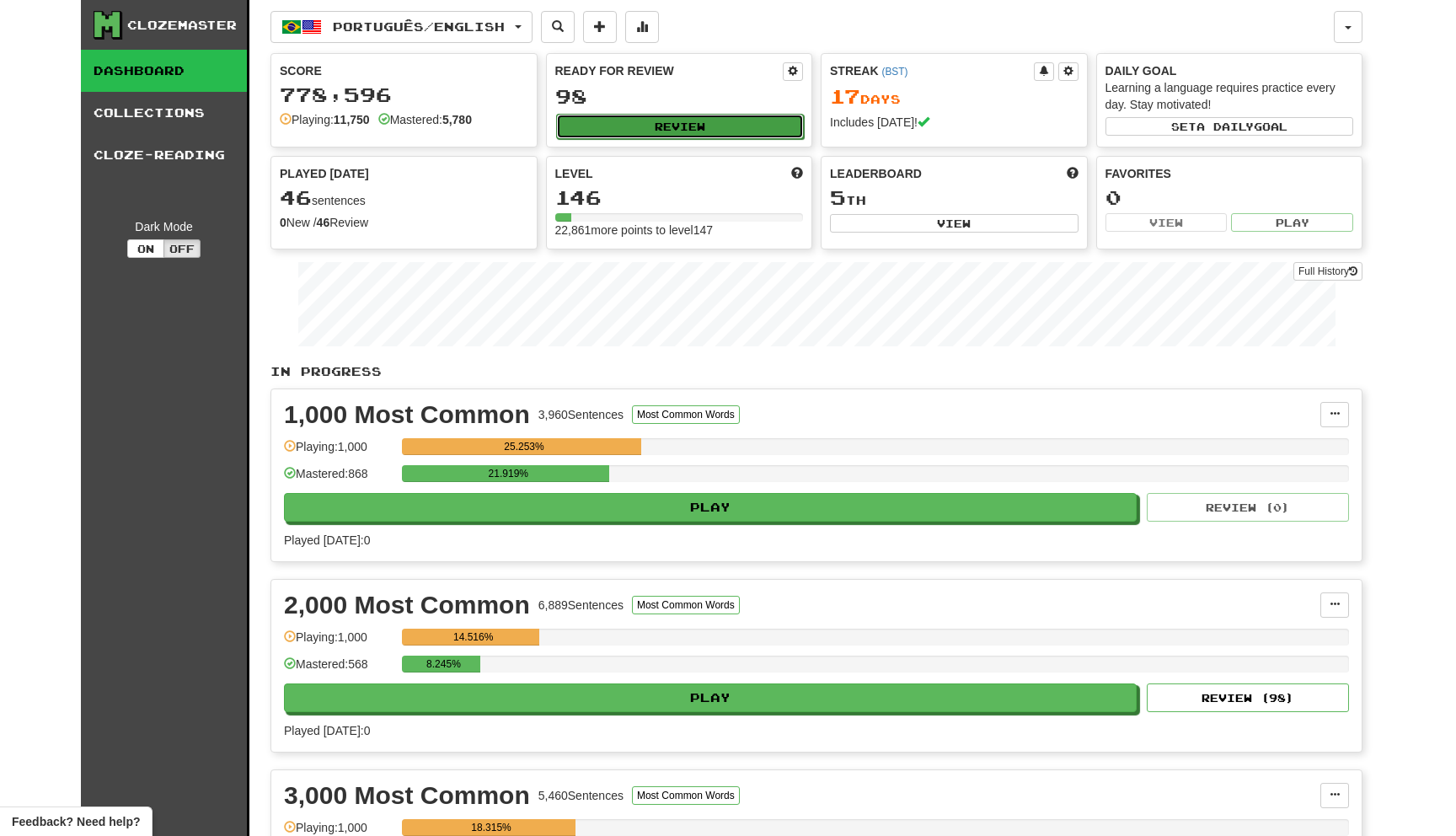
click at [756, 134] on button "Review" at bounding box center [680, 126] width 249 height 25
select select "********"
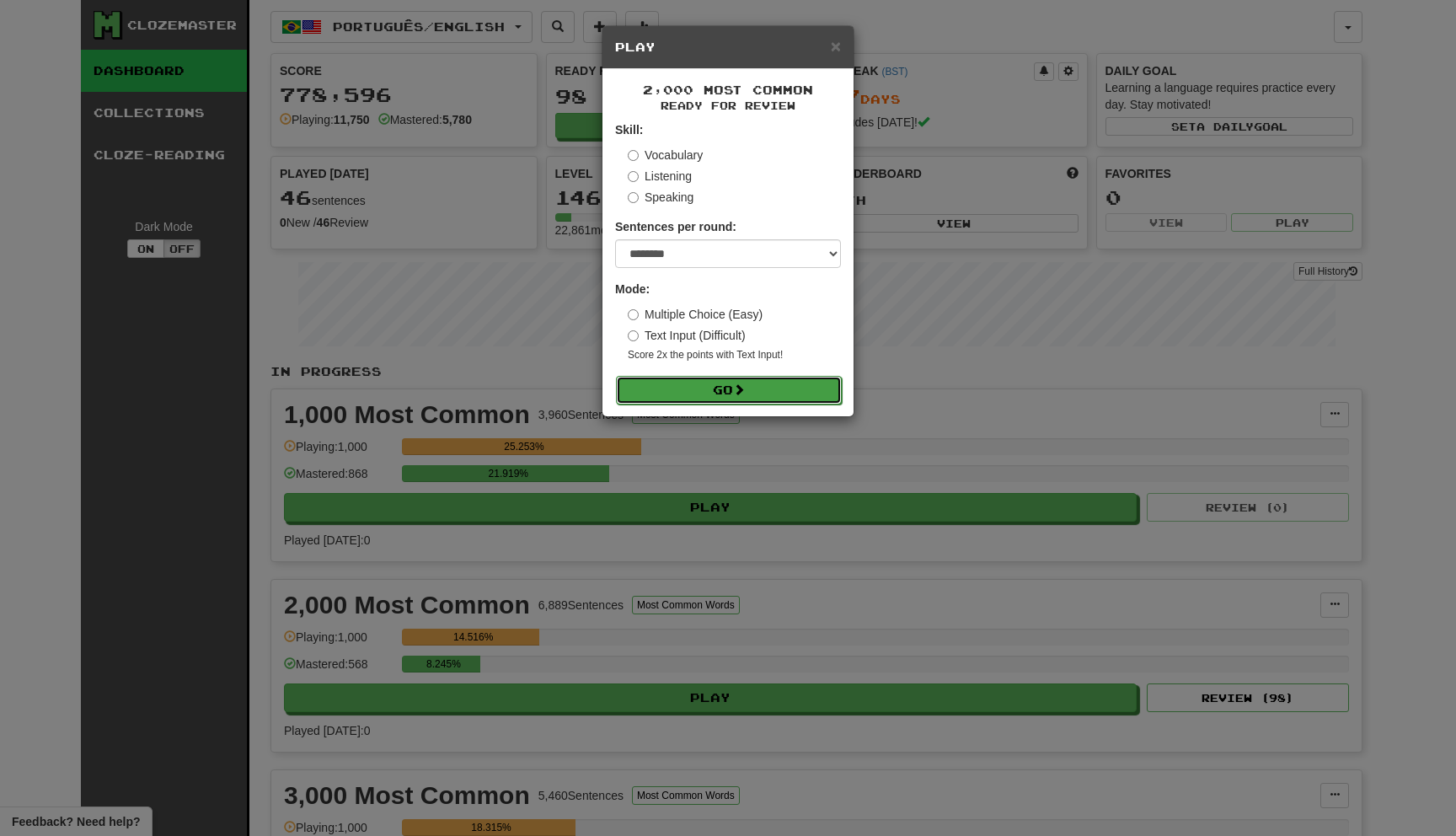
click at [682, 382] on button "Go" at bounding box center [728, 390] width 226 height 29
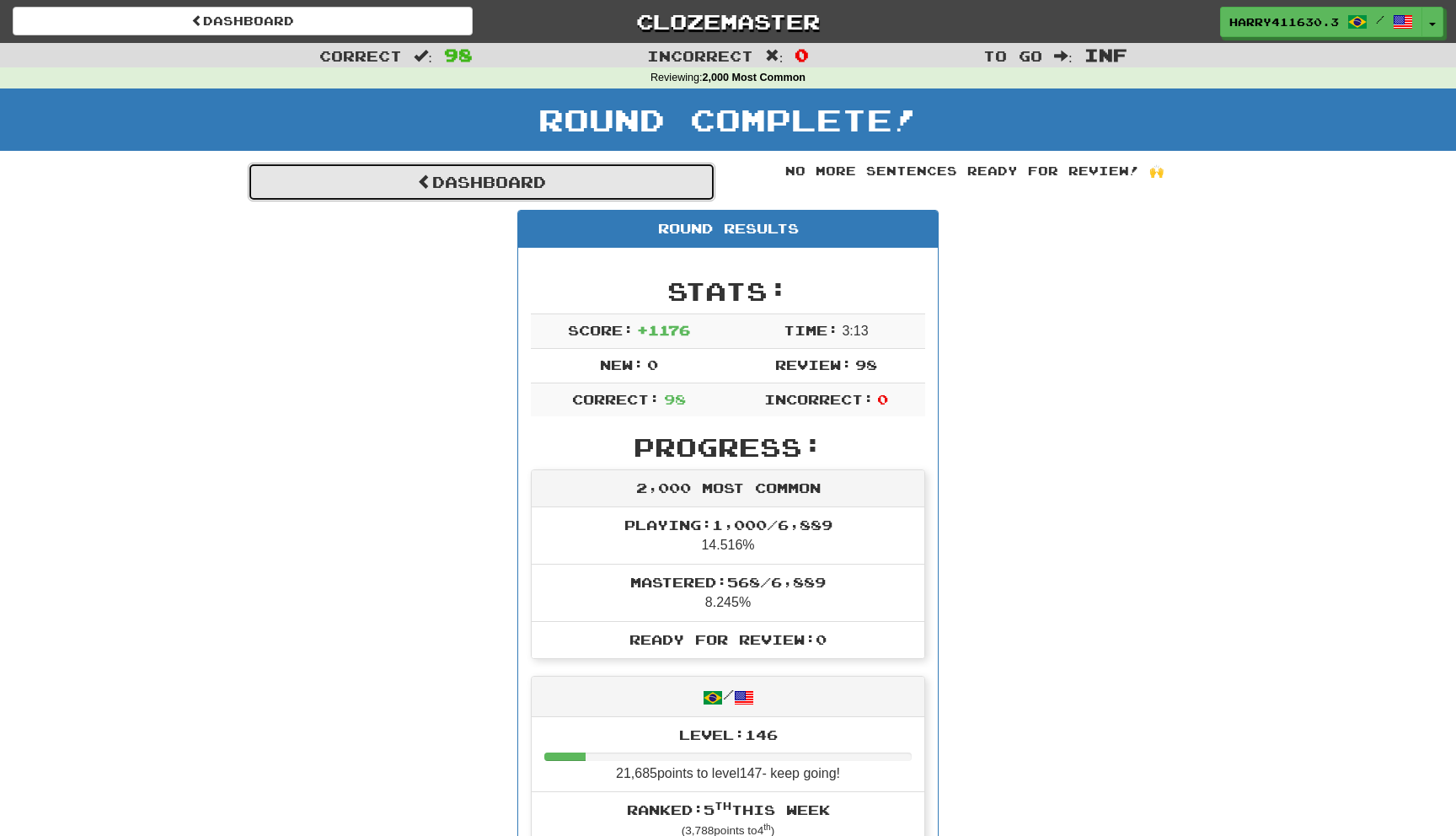
click at [486, 174] on link "Dashboard" at bounding box center [481, 182] width 468 height 39
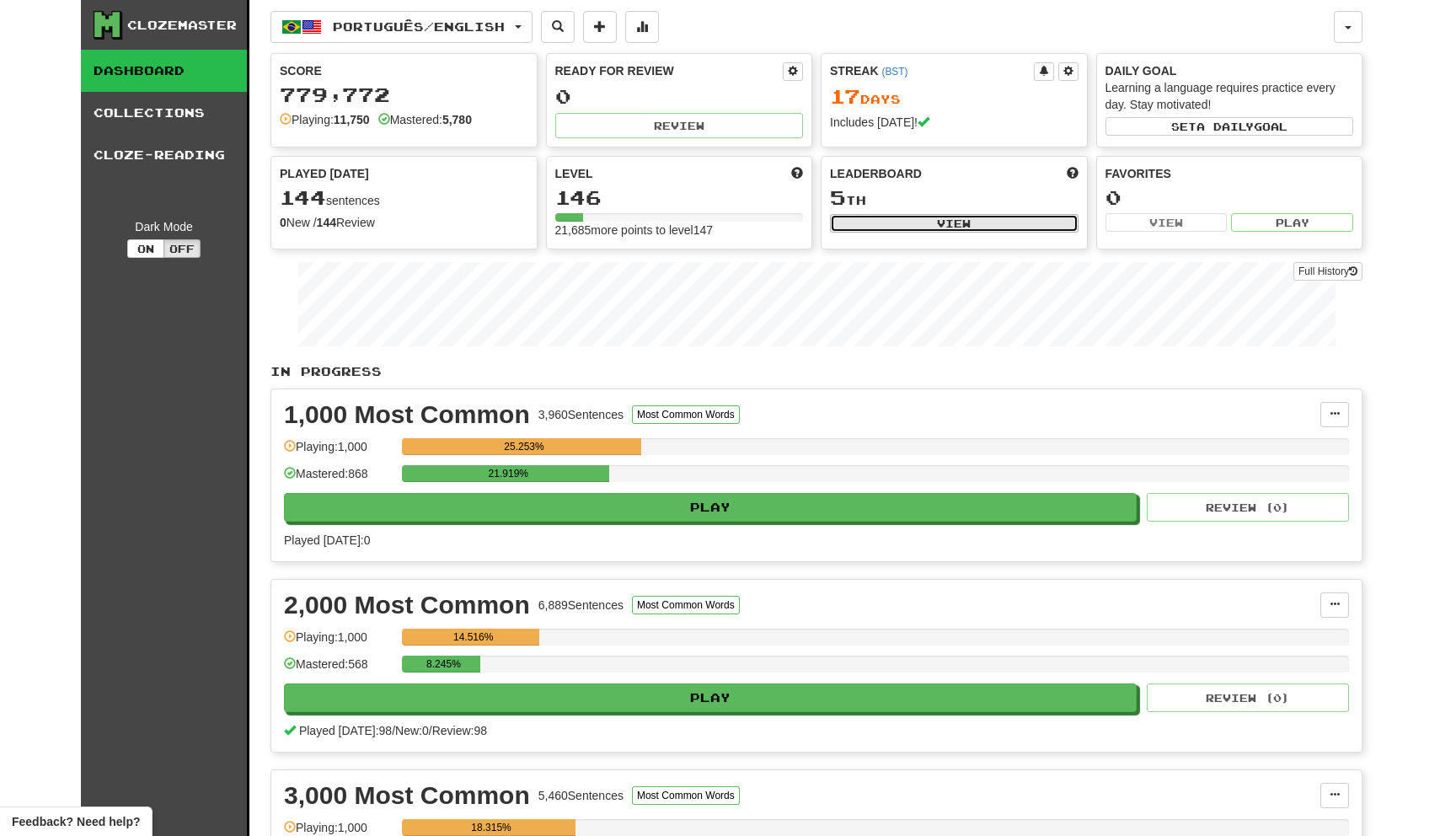
click at [887, 219] on button "View" at bounding box center [954, 223] width 249 height 18
select select "**********"
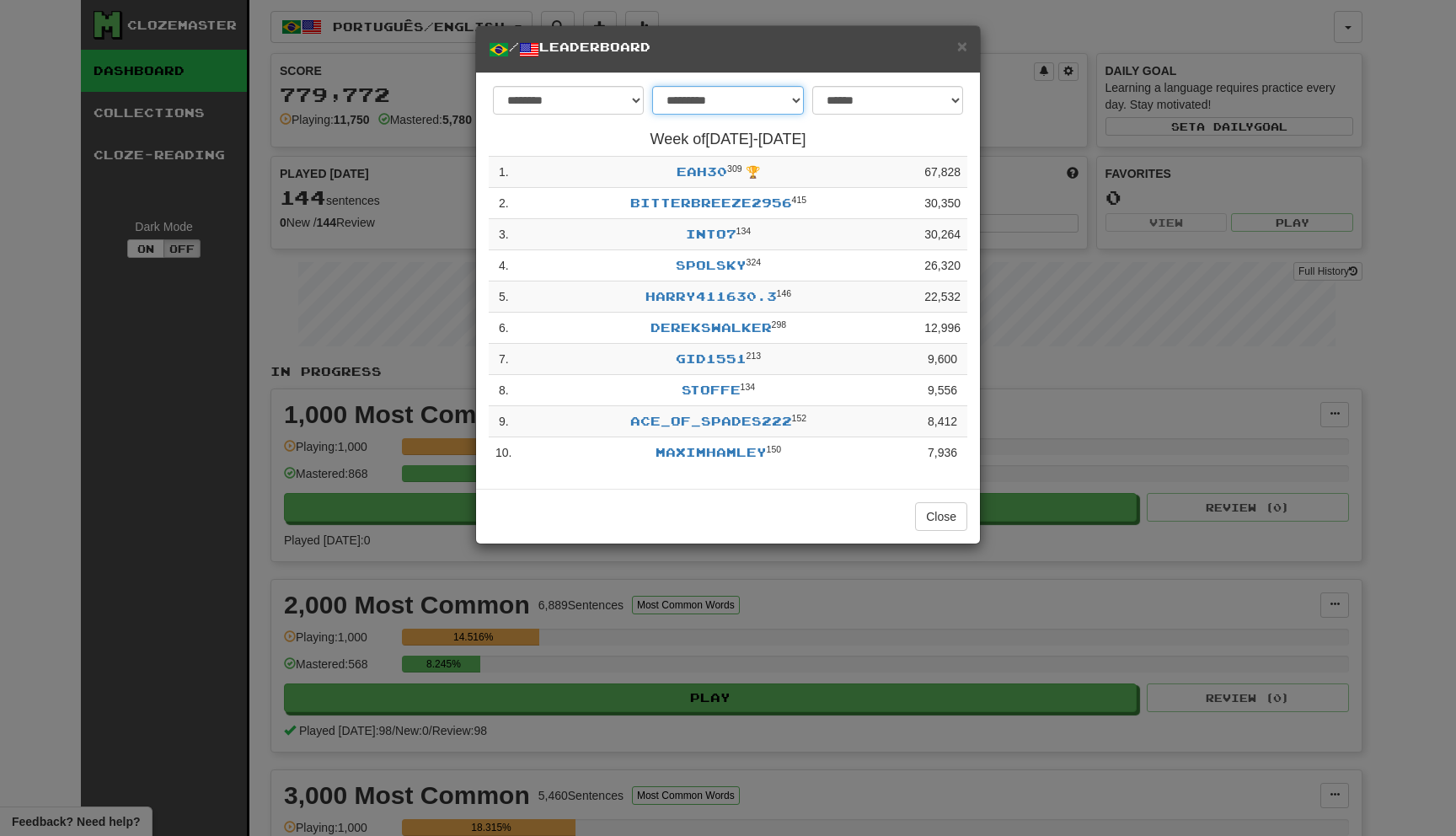
click at [752, 107] on select "**********" at bounding box center [728, 101] width 151 height 29
select select "********"
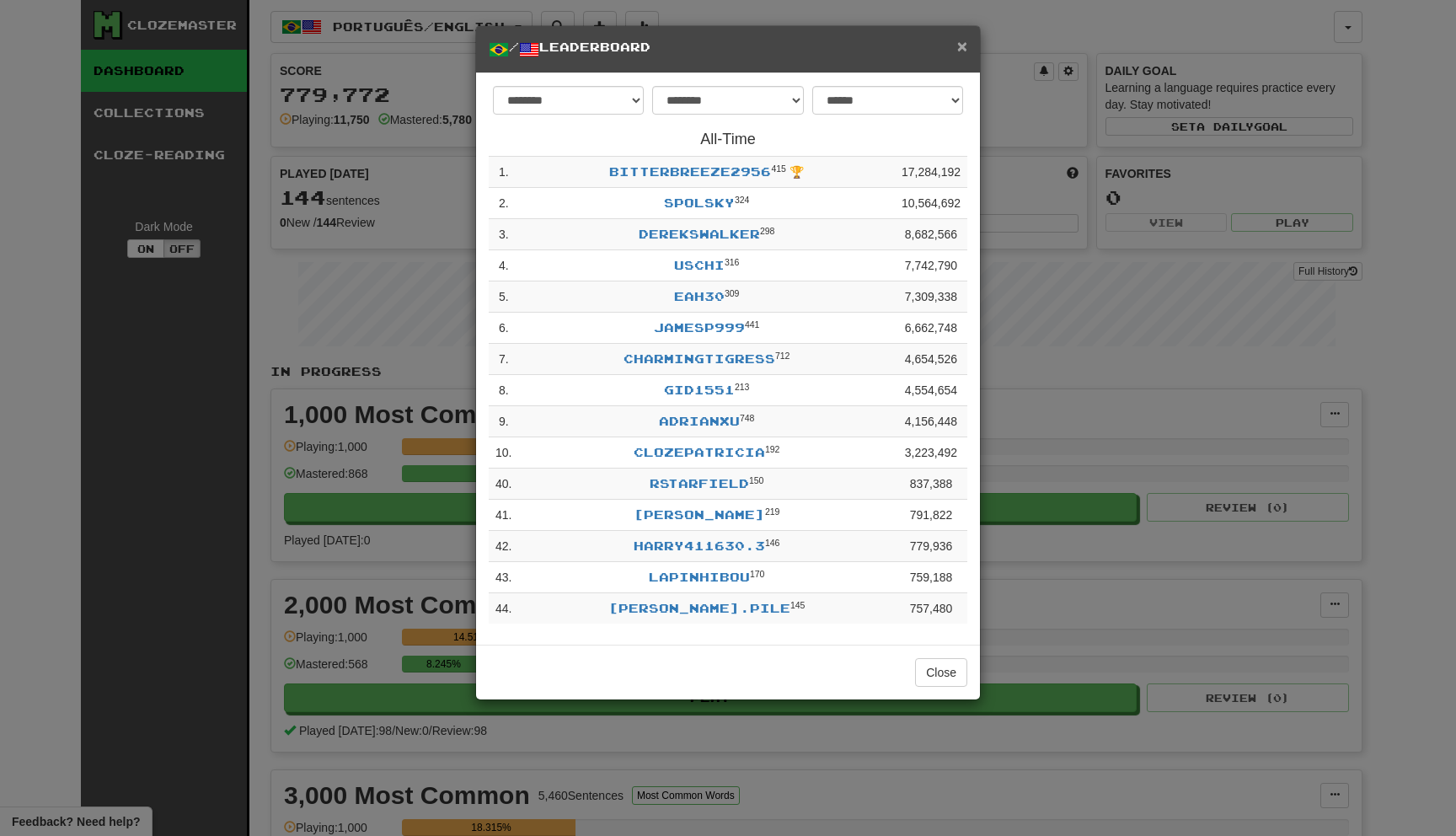
click at [957, 51] on span "×" at bounding box center [962, 46] width 10 height 19
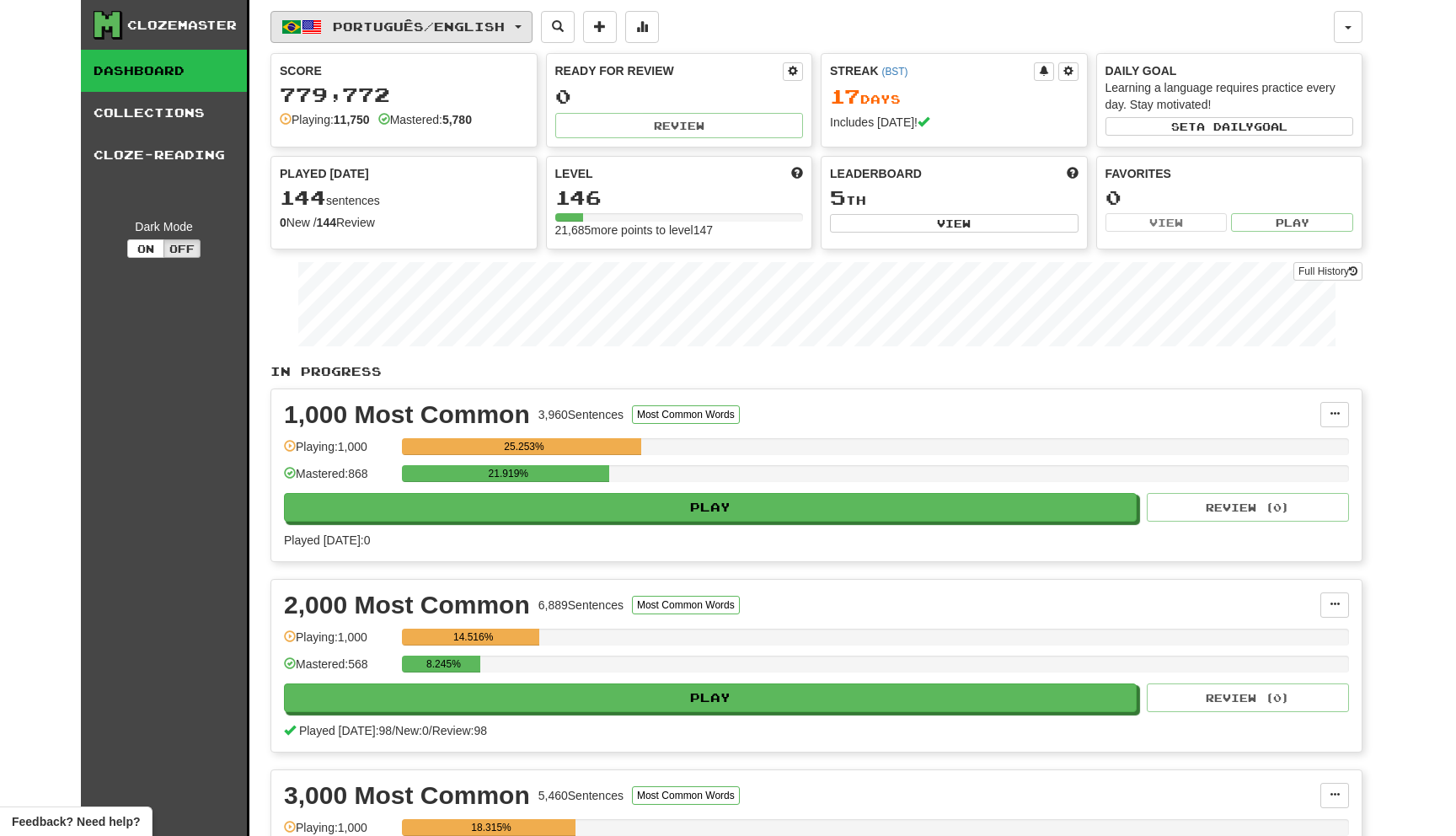
click at [387, 31] on span "Português / English" at bounding box center [418, 26] width 171 height 15
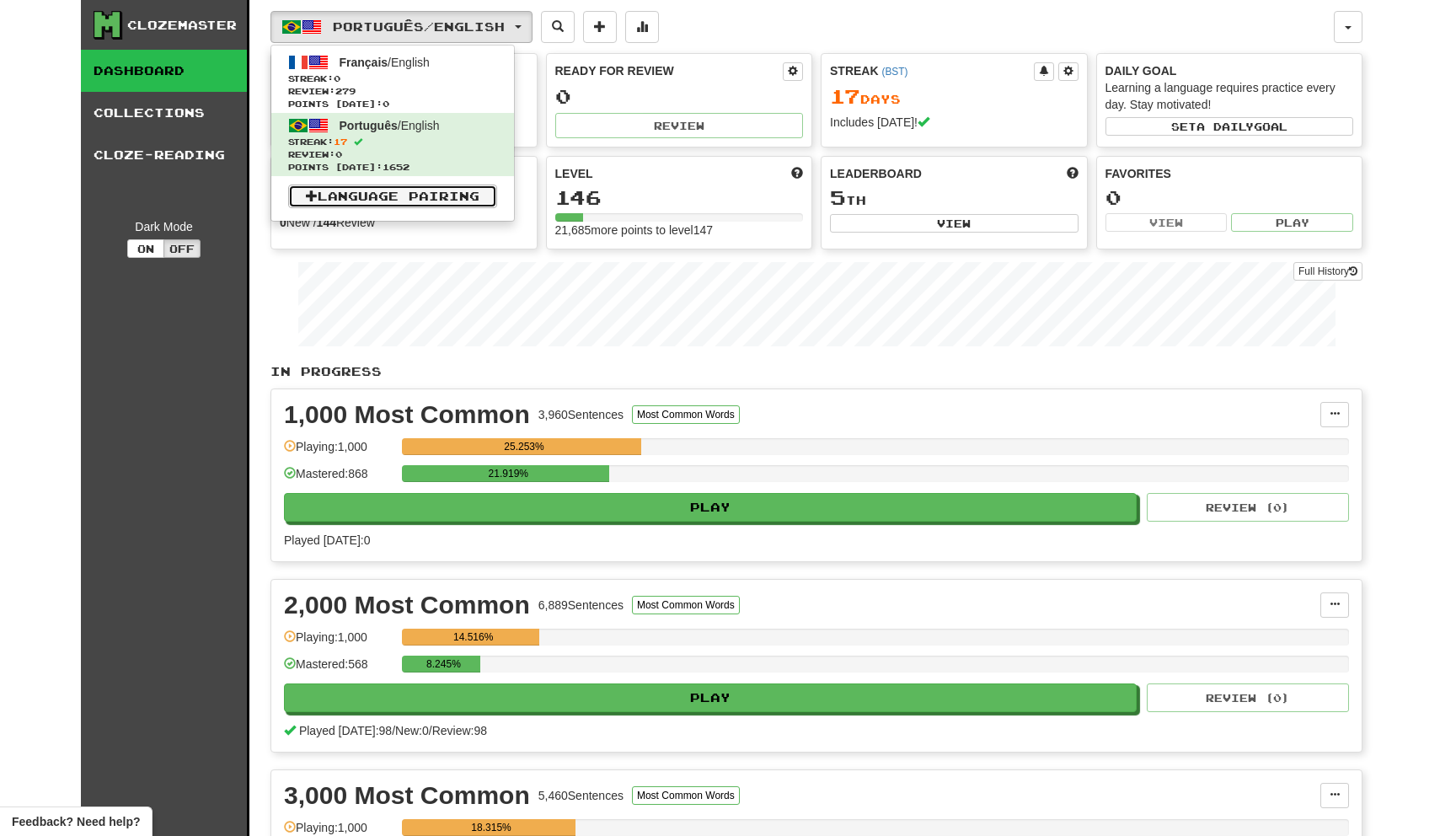
click at [399, 194] on link "Language Pairing" at bounding box center [392, 196] width 209 height 23
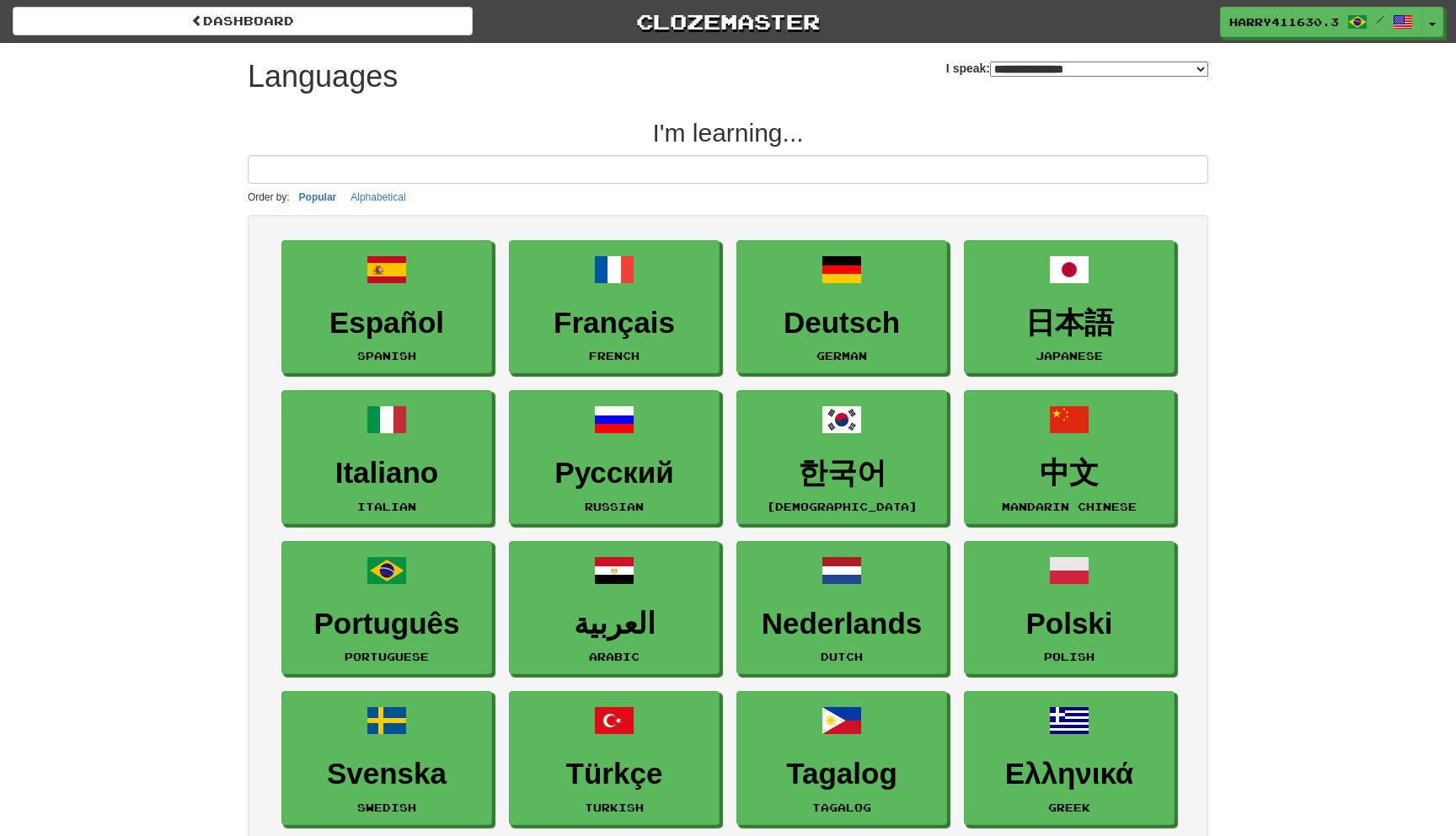
select select "*******"
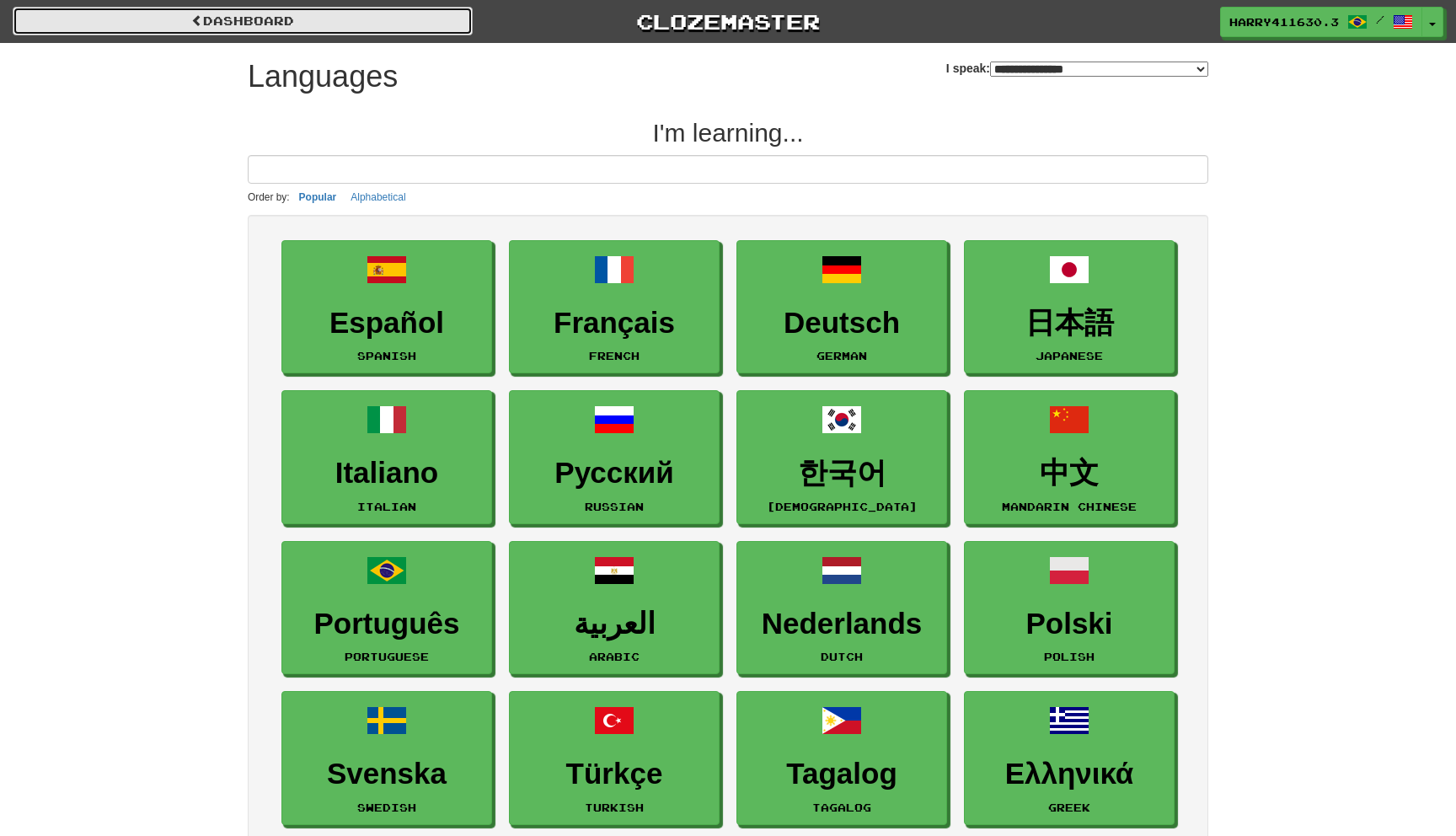
click at [370, 25] on link "dashboard" at bounding box center [242, 21] width 460 height 29
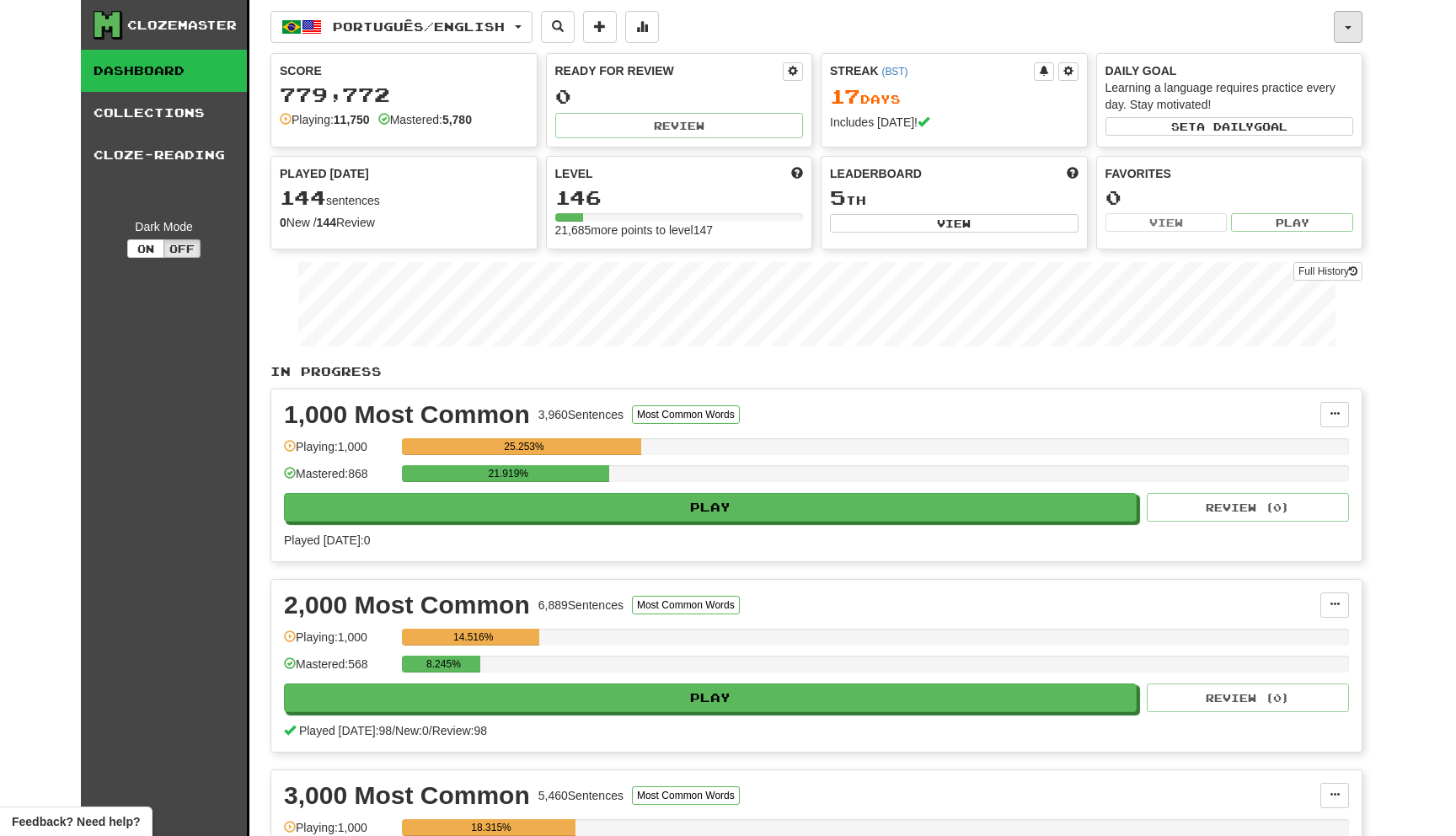
click at [1351, 19] on button "button" at bounding box center [1348, 26] width 29 height 32
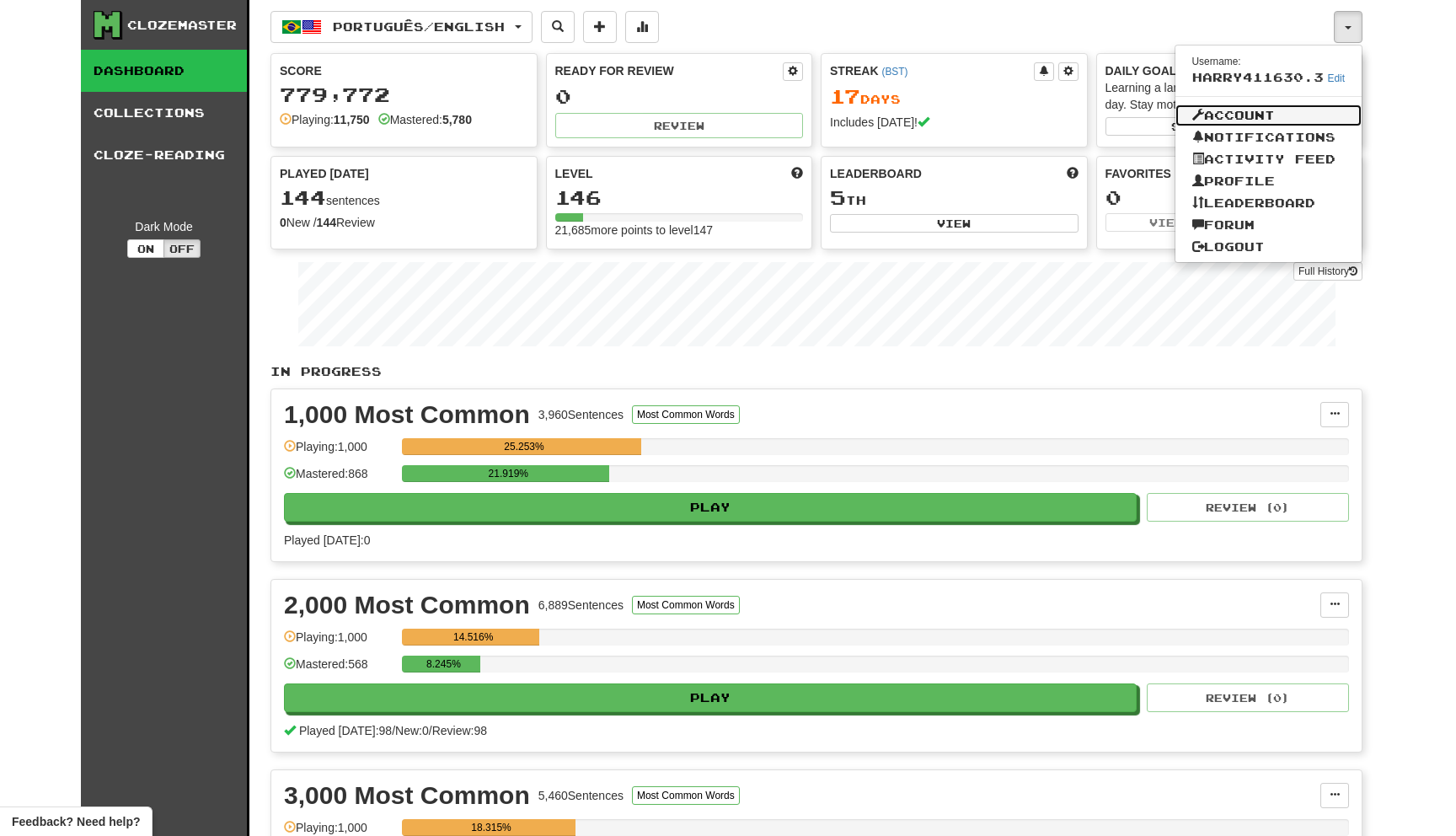
click at [1269, 114] on link "Account" at bounding box center [1268, 115] width 187 height 22
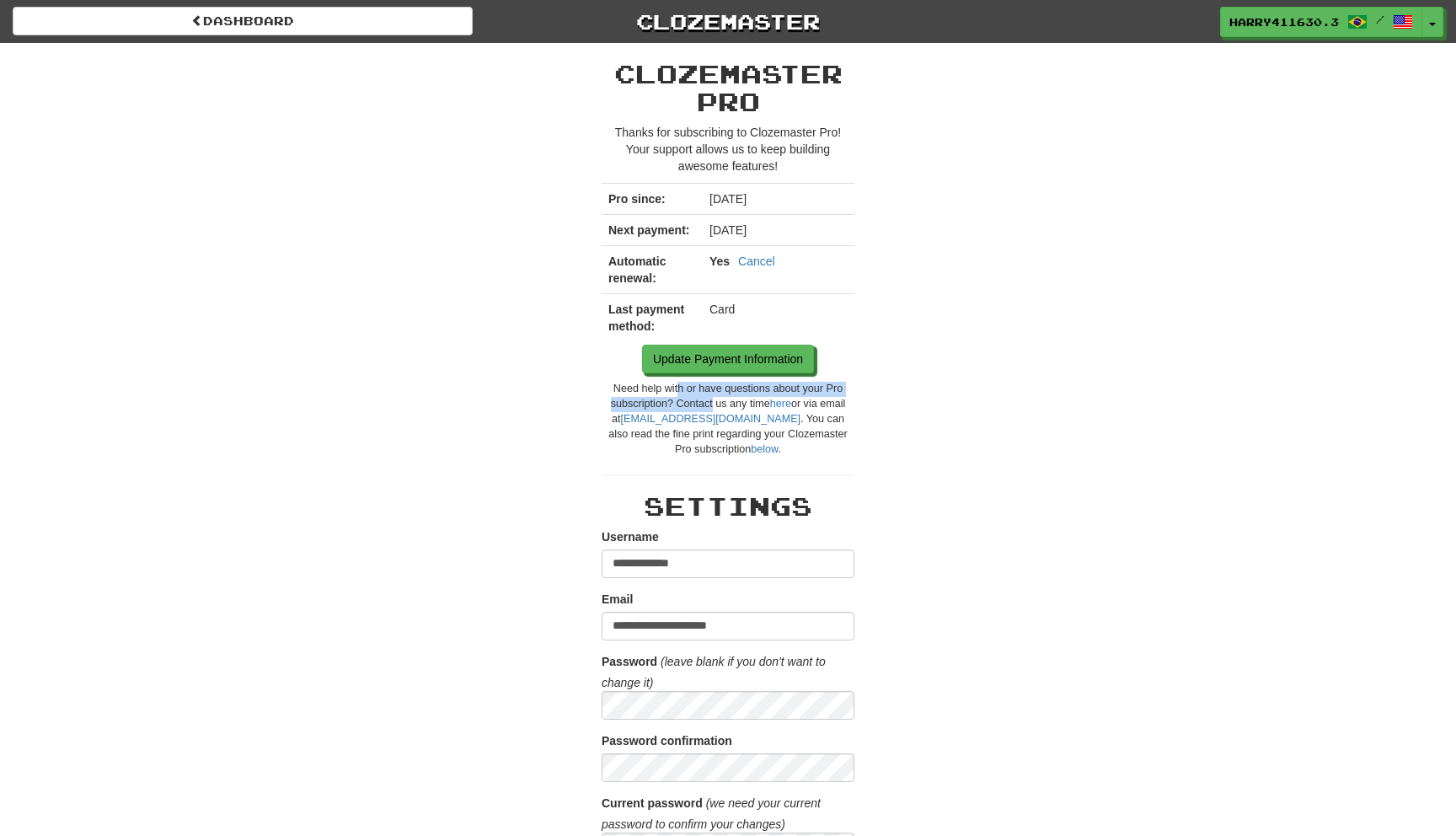
drag, startPoint x: 705, startPoint y: 403, endPoint x: 673, endPoint y: 382, distance: 38.3
click at [673, 382] on div "Need help with or have questions about your Pro subscription? Contact us any ti…" at bounding box center [728, 419] width 253 height 76
drag, startPoint x: 741, startPoint y: 411, endPoint x: 709, endPoint y: 386, distance: 40.6
click at [709, 386] on div "Need help with or have questions about your Pro subscription? Contact us any ti…" at bounding box center [728, 419] width 253 height 76
click at [751, 449] on link "below" at bounding box center [764, 449] width 27 height 12
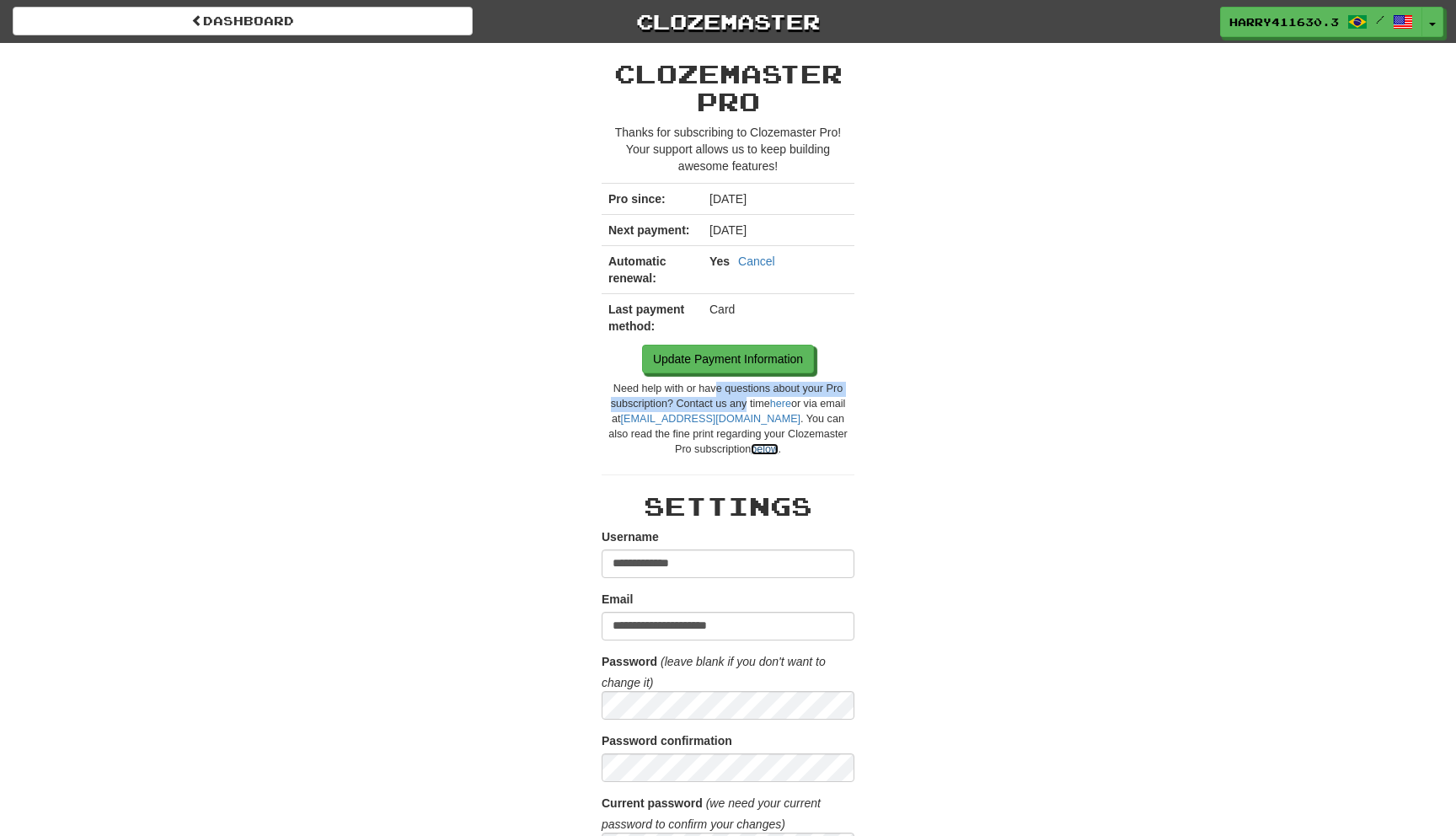
click at [751, 452] on link "below" at bounding box center [764, 449] width 27 height 12
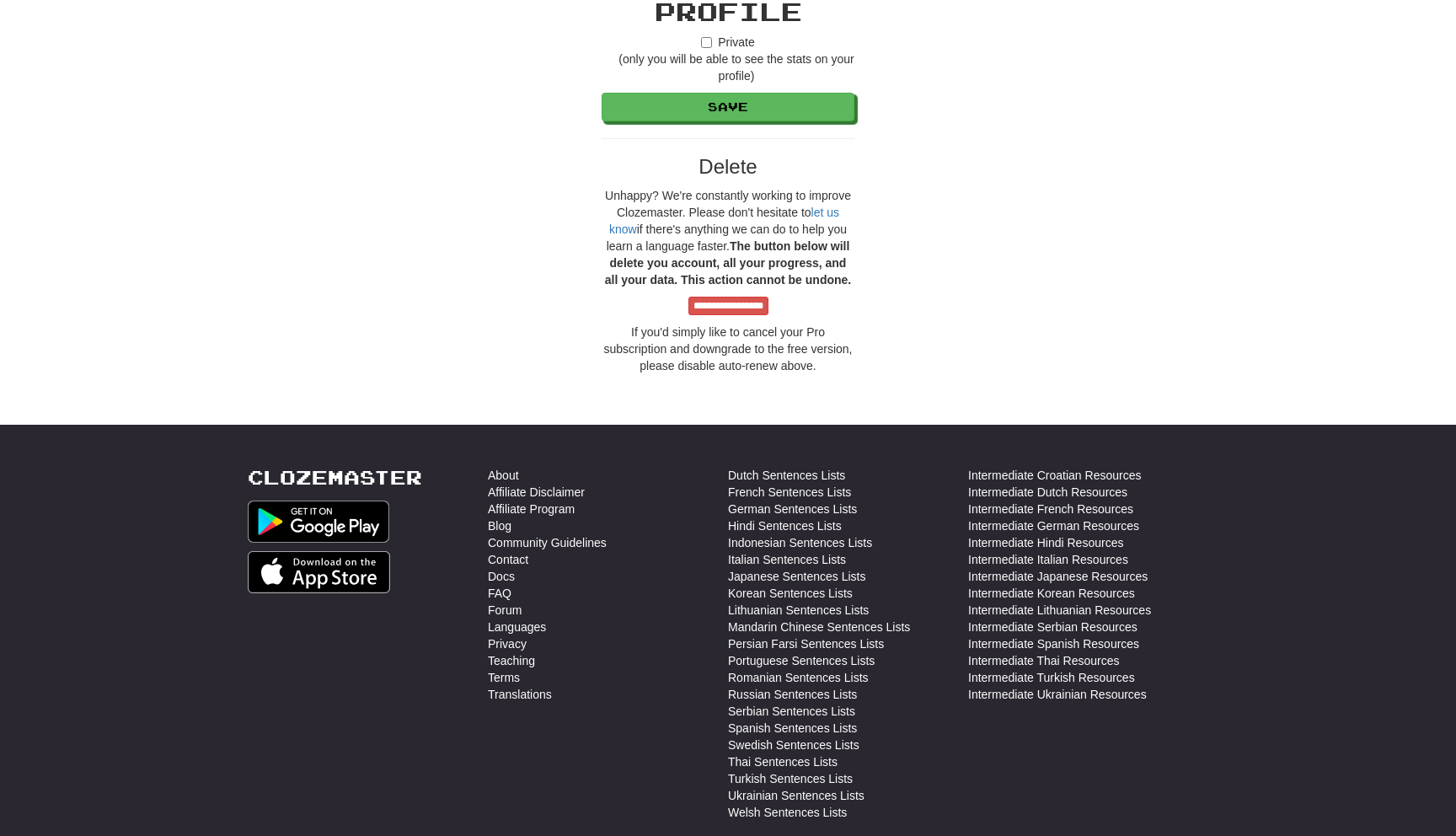
scroll to position [2079, 0]
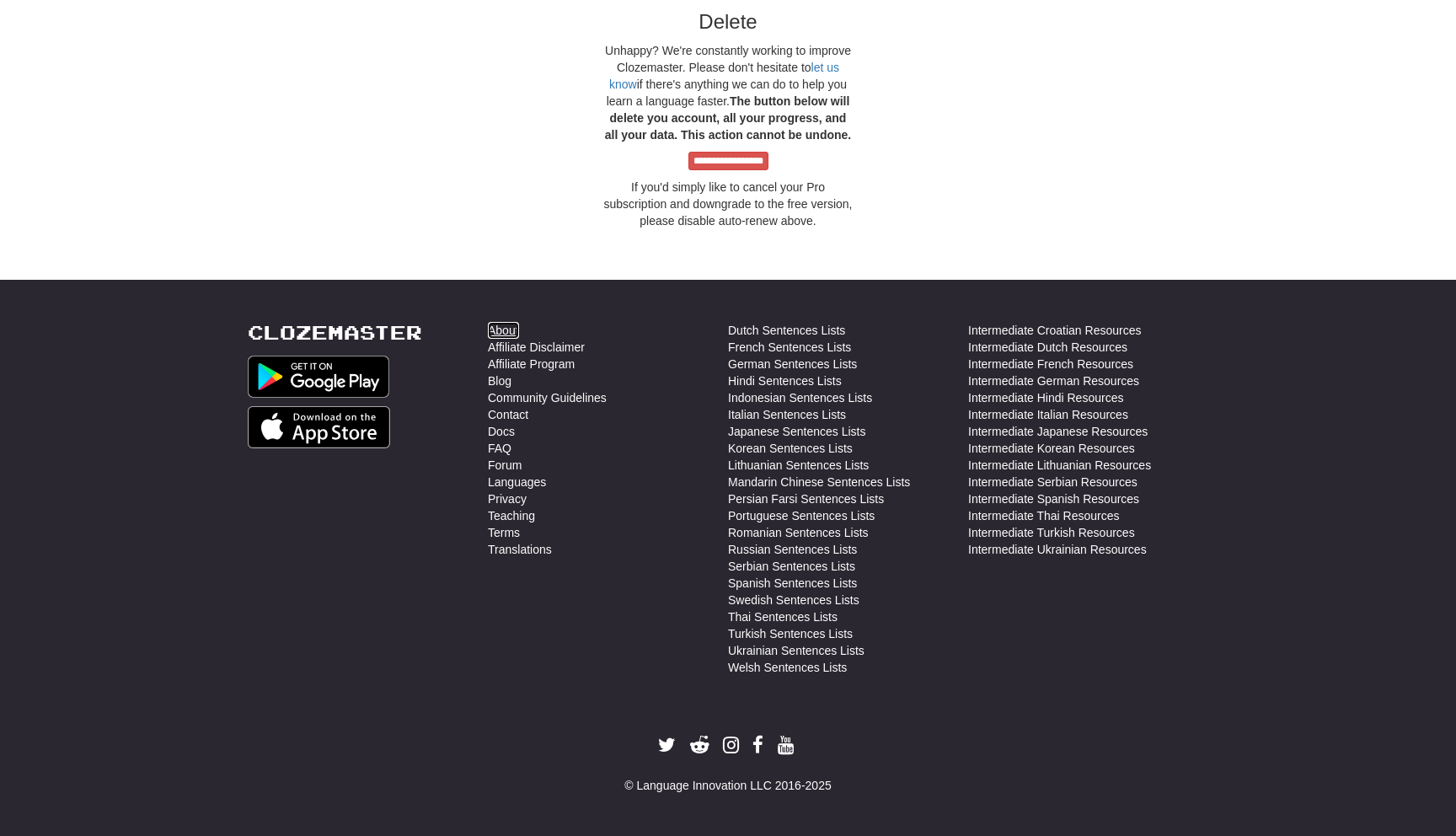
click at [508, 329] on link "About" at bounding box center [504, 329] width 31 height 16
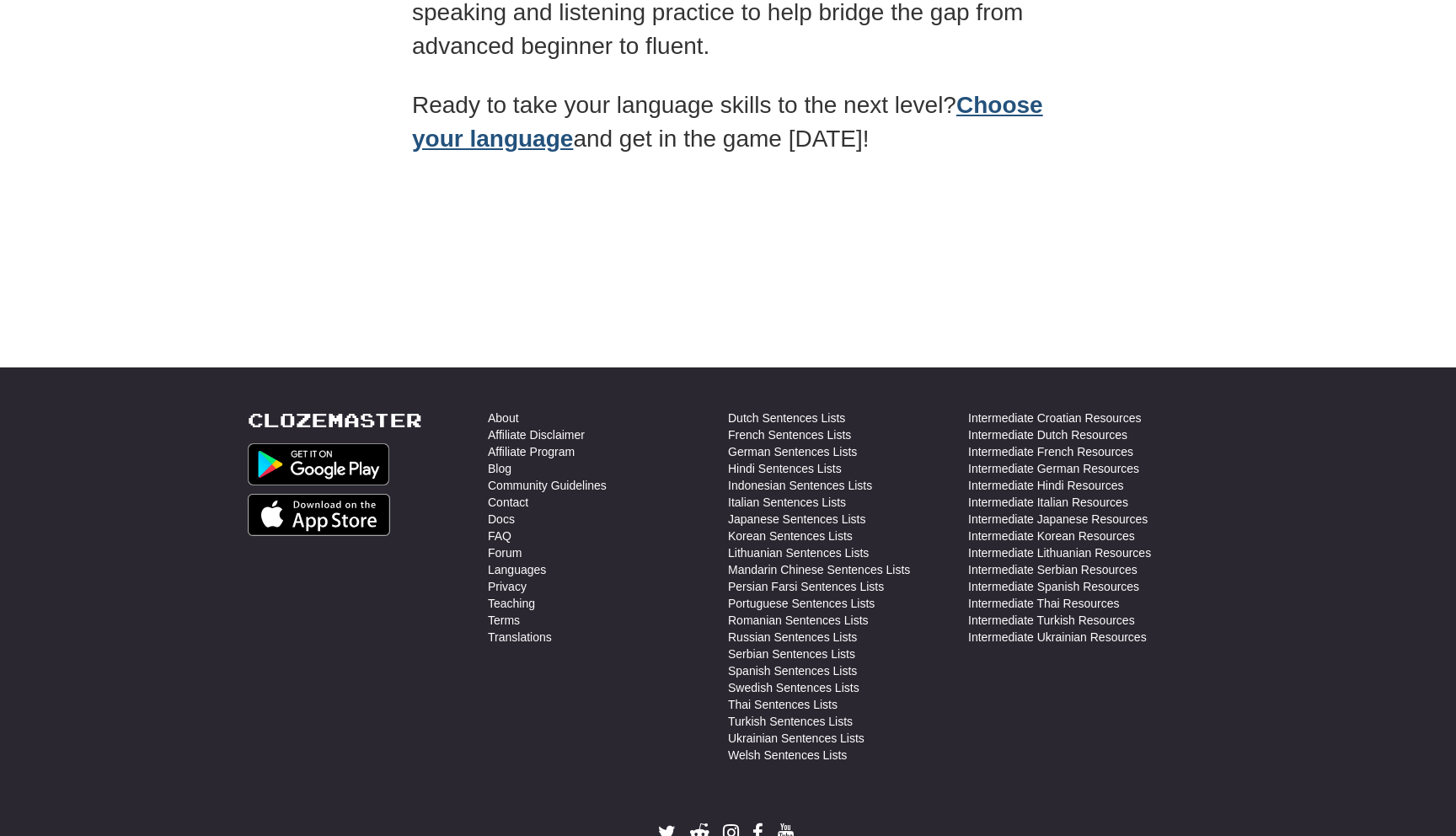
scroll to position [530, 0]
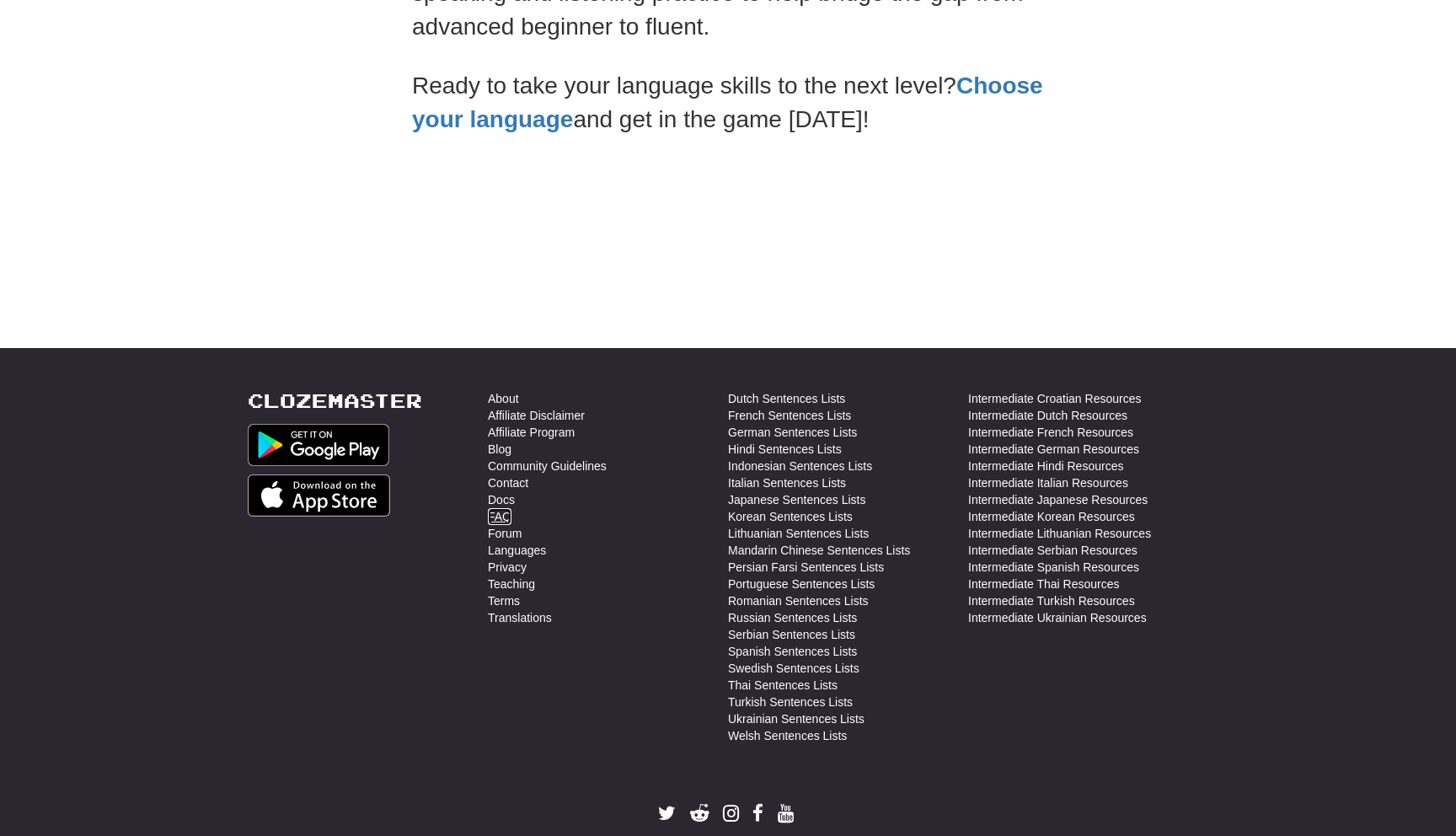
click at [503, 512] on link "FAQ" at bounding box center [500, 515] width 23 height 16
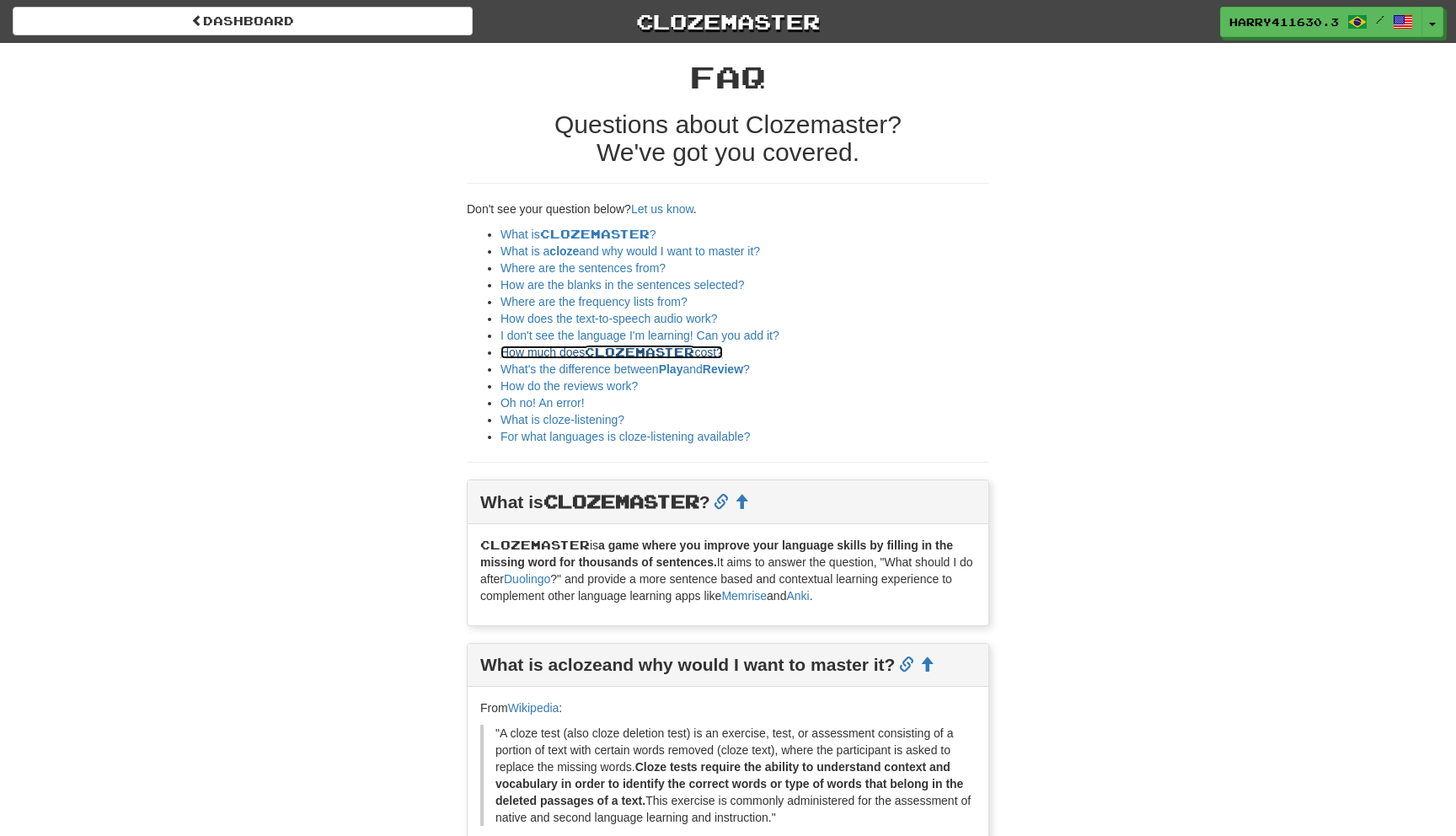
click at [641, 351] on span "Clozemaster" at bounding box center [639, 352] width 109 height 15
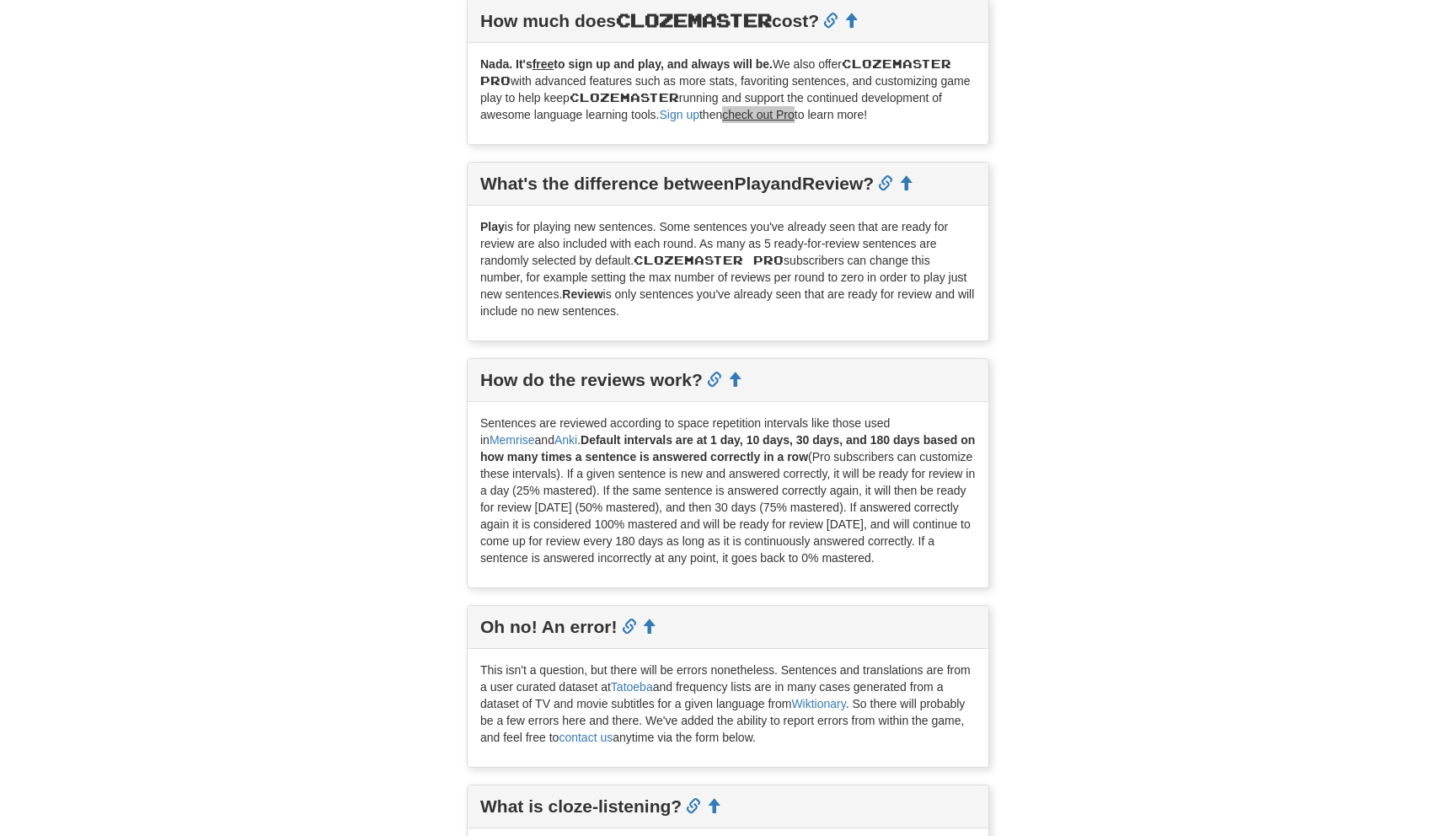
drag, startPoint x: 696, startPoint y: 462, endPoint x: 678, endPoint y: 451, distance: 21.1
click at [678, 451] on p "Sentences are reviewed according to space repetition intervals like those used …" at bounding box center [728, 490] width 495 height 152
drag, startPoint x: 666, startPoint y: 442, endPoint x: 696, endPoint y: 453, distance: 32.0
click at [685, 451] on p "Sentences are reviewed according to space repetition intervals like those used …" at bounding box center [728, 490] width 495 height 152
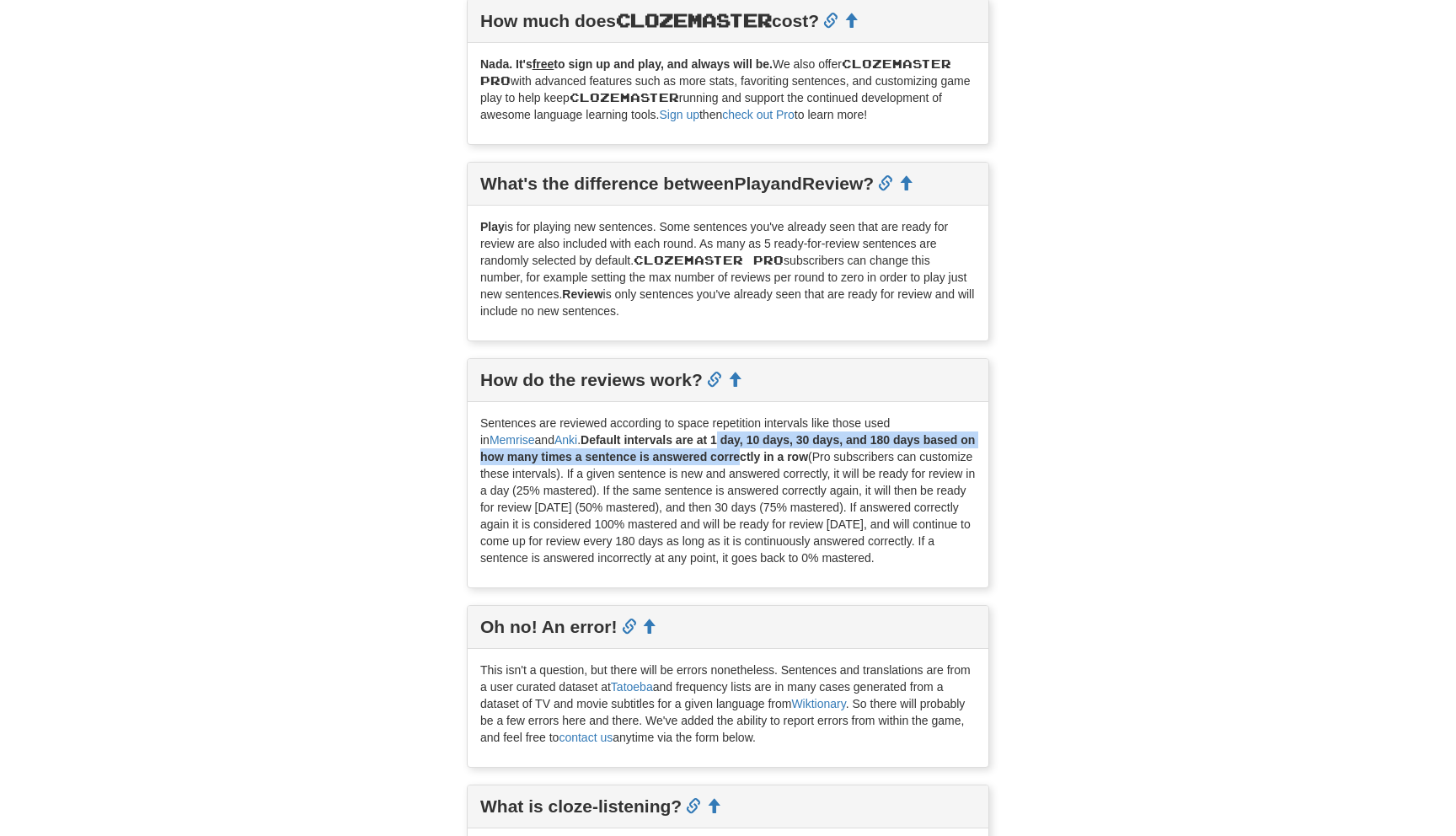
drag, startPoint x: 715, startPoint y: 459, endPoint x: 664, endPoint y: 431, distance: 58.2
click at [664, 431] on p "Sentences are reviewed according to space repetition intervals like those used …" at bounding box center [728, 490] width 495 height 152
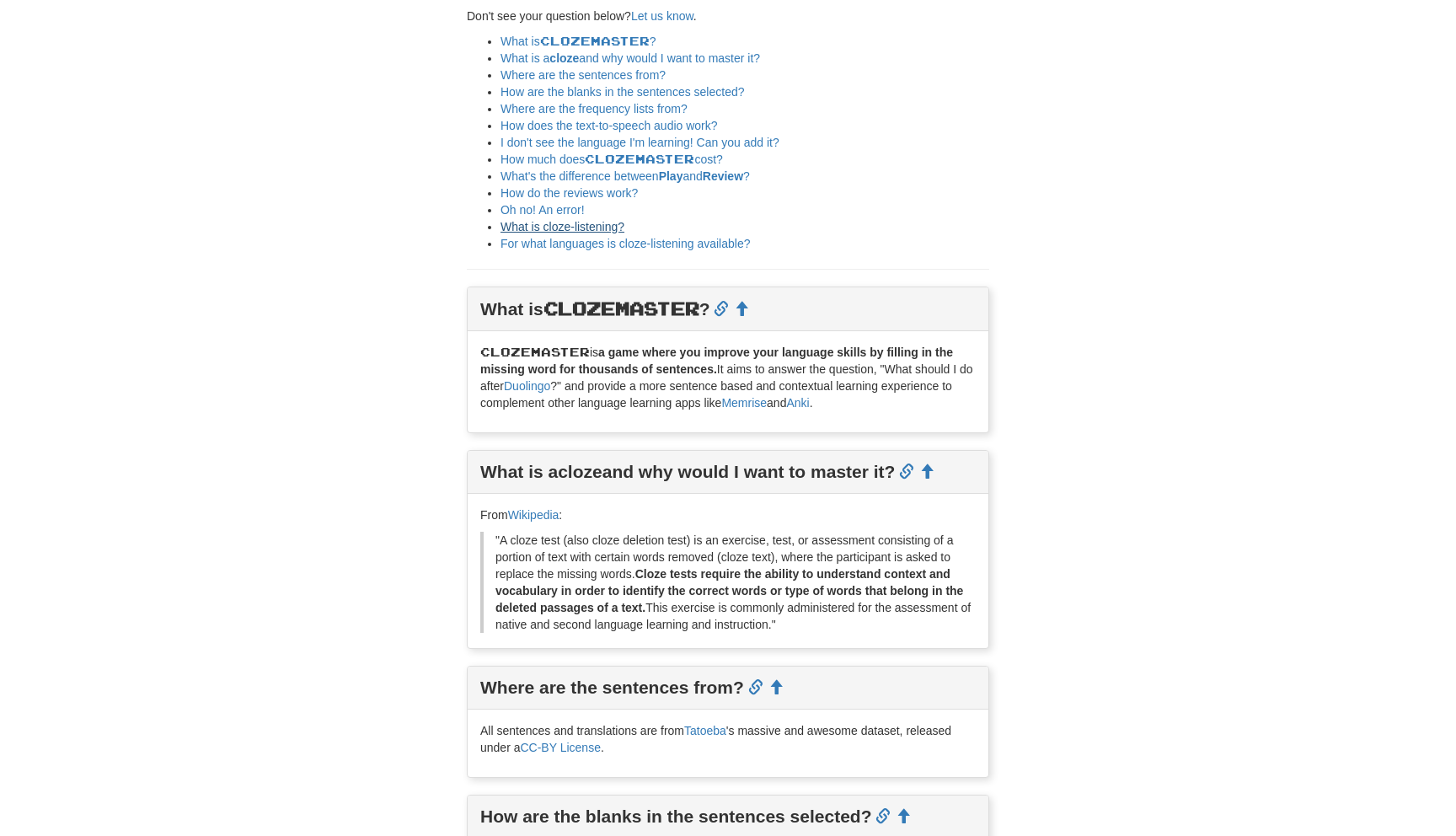
scroll to position [191, 0]
click at [634, 142] on link "I don't see the language I'm learning! Can you add it?" at bounding box center [640, 144] width 279 height 14
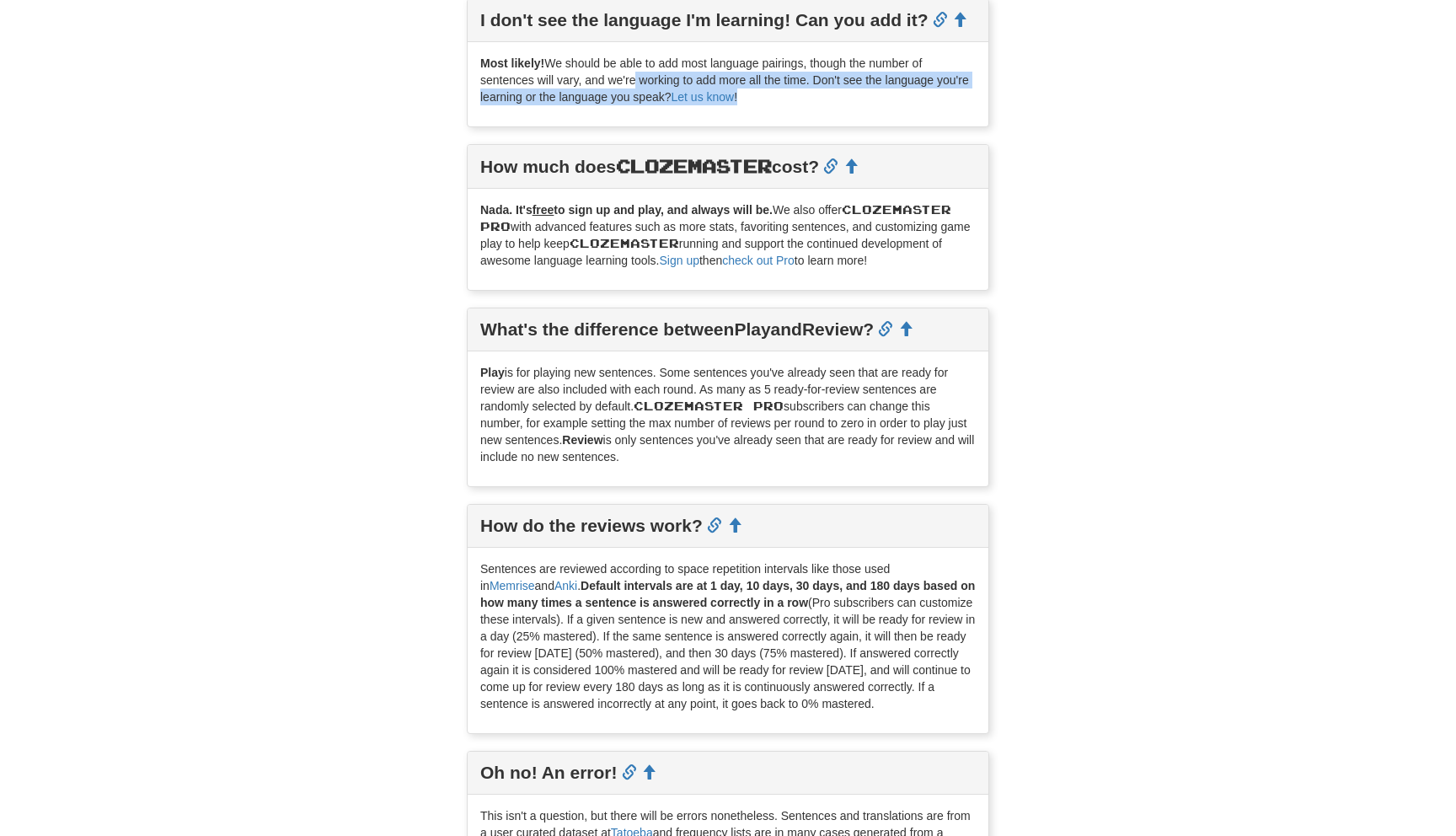
drag, startPoint x: 633, startPoint y: 116, endPoint x: 634, endPoint y: 78, distance: 38.0
click at [634, 78] on div "Most likely! We should be able to add most language pairings, though the number…" at bounding box center [728, 83] width 521 height 84
drag, startPoint x: 636, startPoint y: 64, endPoint x: 636, endPoint y: 100, distance: 36.0
click at [636, 100] on p "Most likely! We should be able to add most language pairings, though the number…" at bounding box center [728, 80] width 495 height 50
drag, startPoint x: 643, startPoint y: 104, endPoint x: 643, endPoint y: 64, distance: 40.0
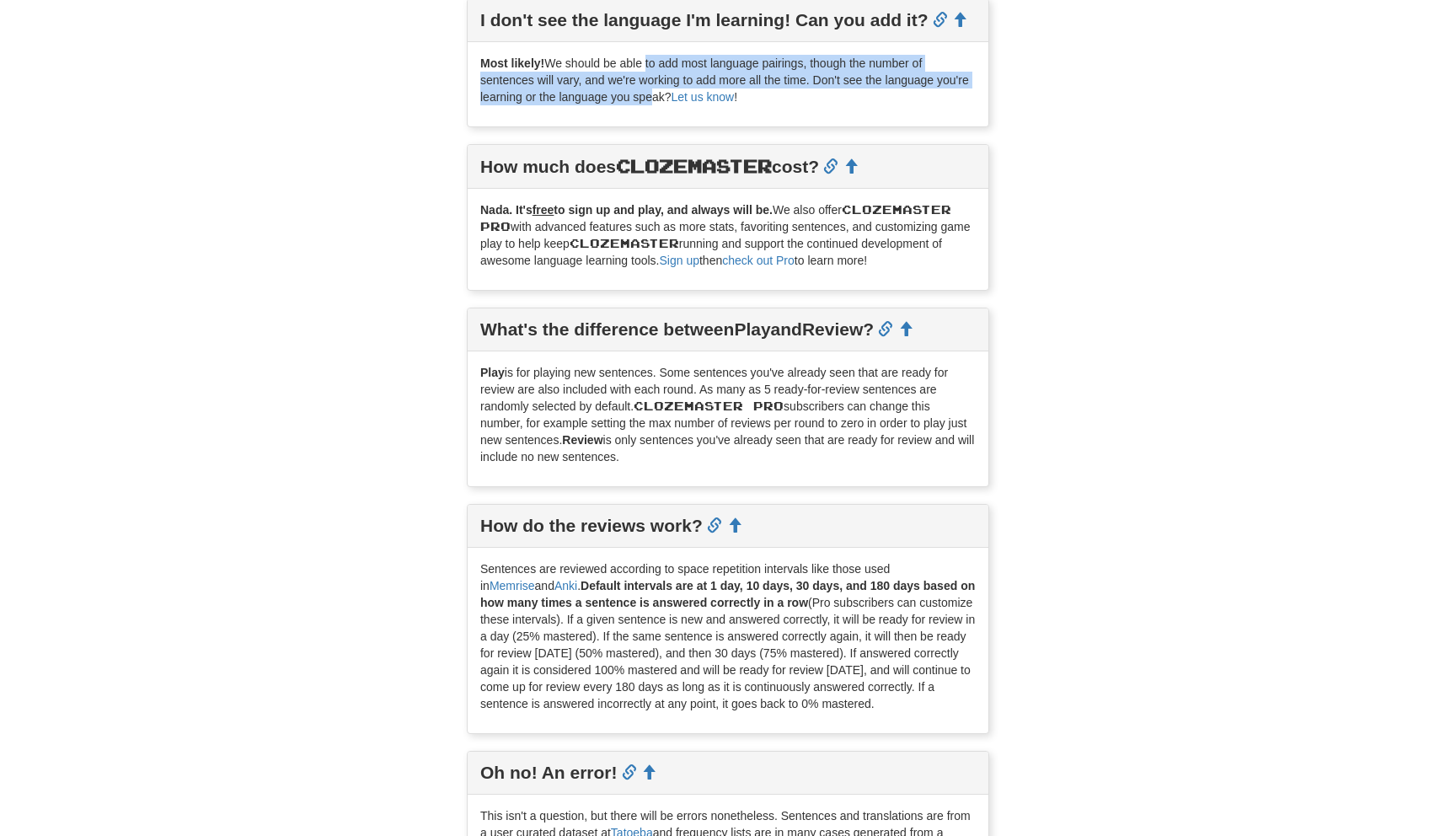
click at [643, 64] on p "Most likely! We should be able to add most language pairings, though the number…" at bounding box center [728, 80] width 495 height 50
click at [643, 63] on p "Most likely! We should be able to add most language pairings, though the number…" at bounding box center [728, 80] width 495 height 50
drag, startPoint x: 643, startPoint y: 63, endPoint x: 651, endPoint y: 100, distance: 37.9
click at [651, 99] on p "Most likely! We should be able to add most language pairings, though the number…" at bounding box center [728, 80] width 495 height 50
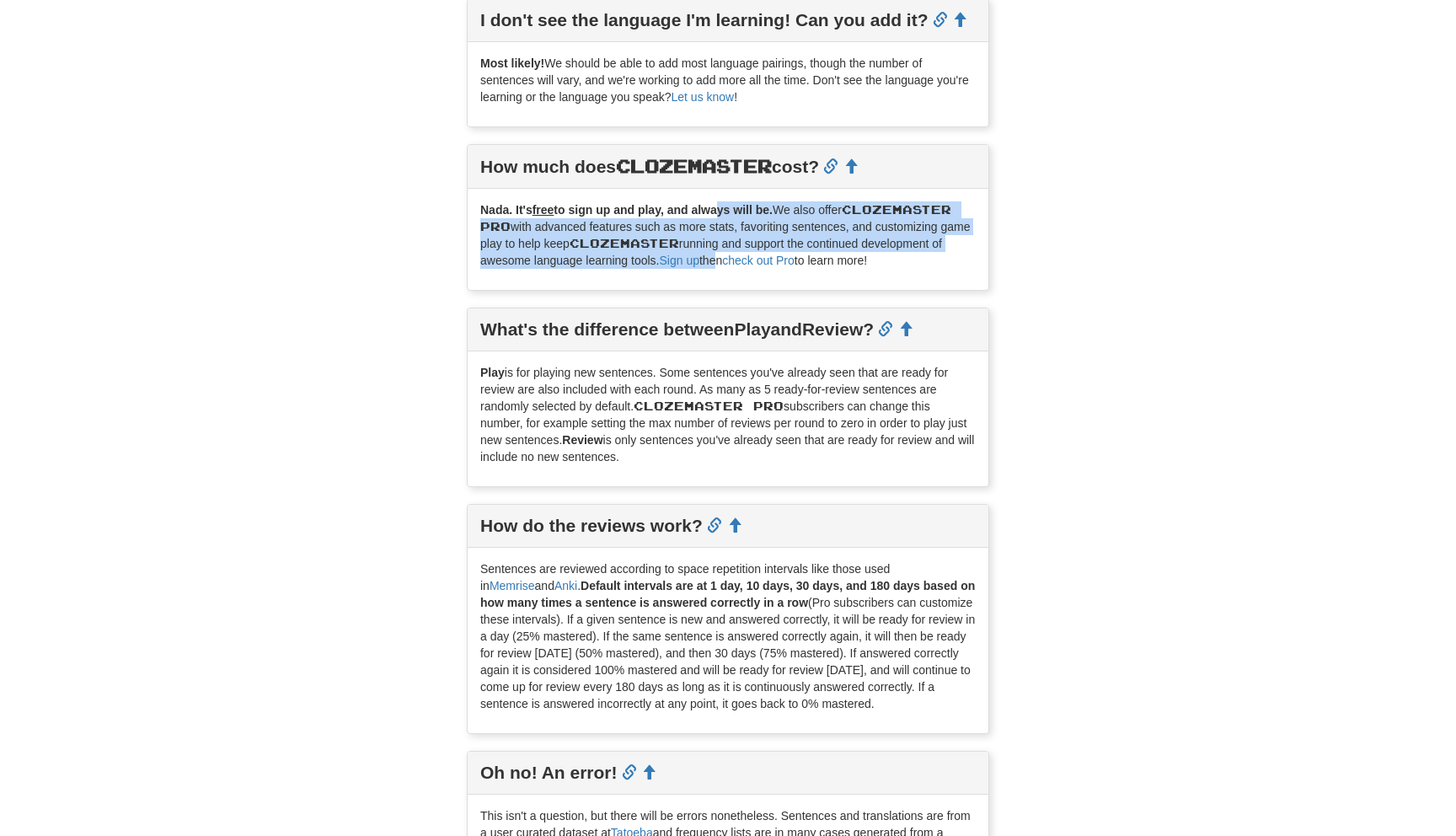
drag, startPoint x: 729, startPoint y: 262, endPoint x: 719, endPoint y: 213, distance: 50.0
click at [719, 213] on p "Nada. It's free to sign up and play, and always will be. We also offer Clozemas…" at bounding box center [728, 235] width 495 height 68
click at [719, 213] on strong "Nada. It's free to sign up and play, and always will be." at bounding box center [627, 210] width 293 height 14
drag, startPoint x: 719, startPoint y: 213, endPoint x: 719, endPoint y: 250, distance: 37.0
click at [719, 250] on p "Nada. It's free to sign up and play, and always will be. We also offer Clozemas…" at bounding box center [728, 235] width 495 height 68
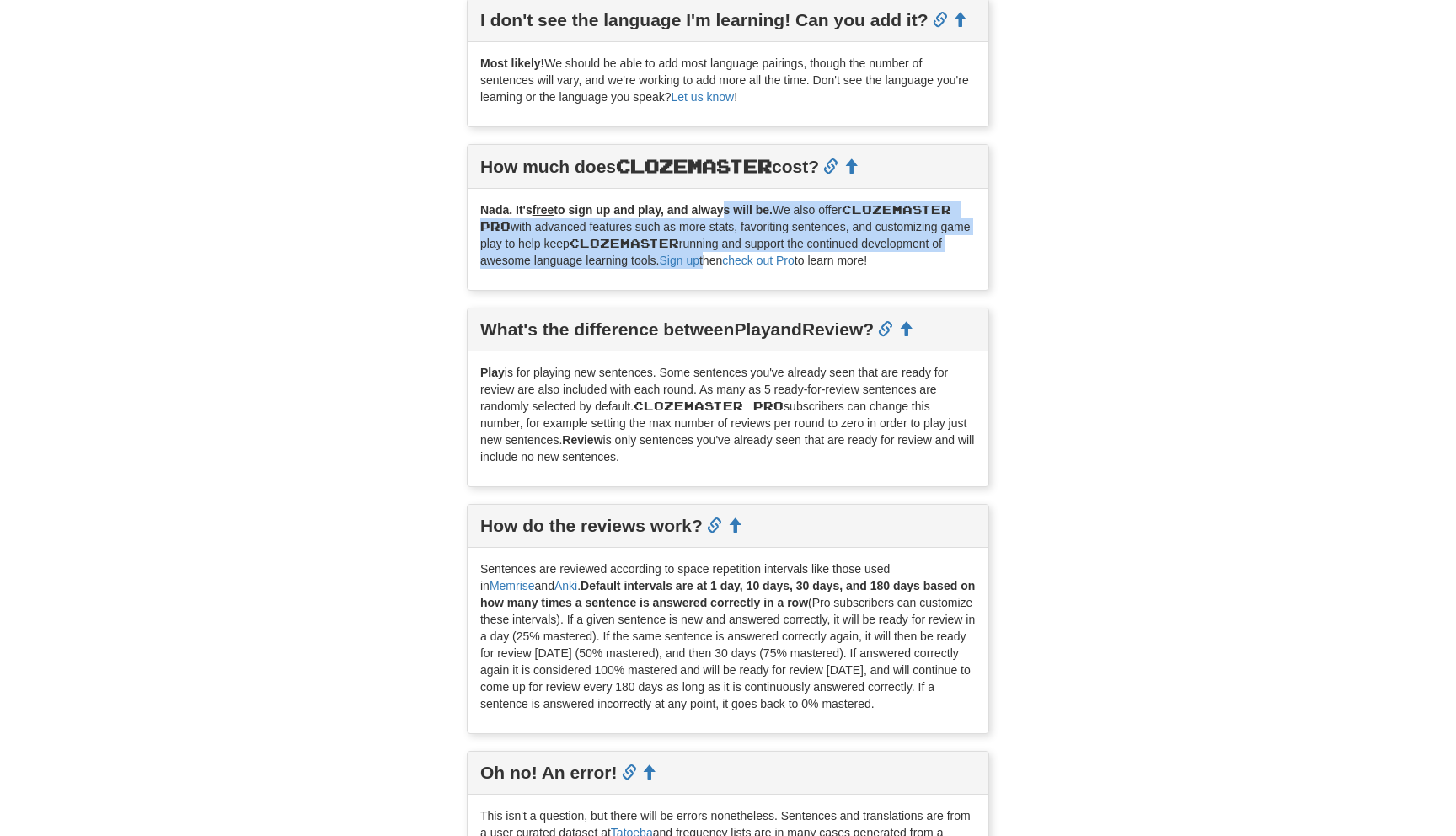
drag, startPoint x: 722, startPoint y: 257, endPoint x: 721, endPoint y: 210, distance: 47.0
click at [721, 210] on p "Nada. It's free to sign up and play, and always will be. We also offer Clozemas…" at bounding box center [728, 235] width 495 height 68
click at [721, 210] on strong "Nada. It's free to sign up and play, and always will be." at bounding box center [627, 210] width 293 height 14
drag, startPoint x: 721, startPoint y: 210, endPoint x: 721, endPoint y: 249, distance: 39.0
click at [721, 249] on p "Nada. It's free to sign up and play, and always will be. We also offer Clozemas…" at bounding box center [728, 235] width 495 height 68
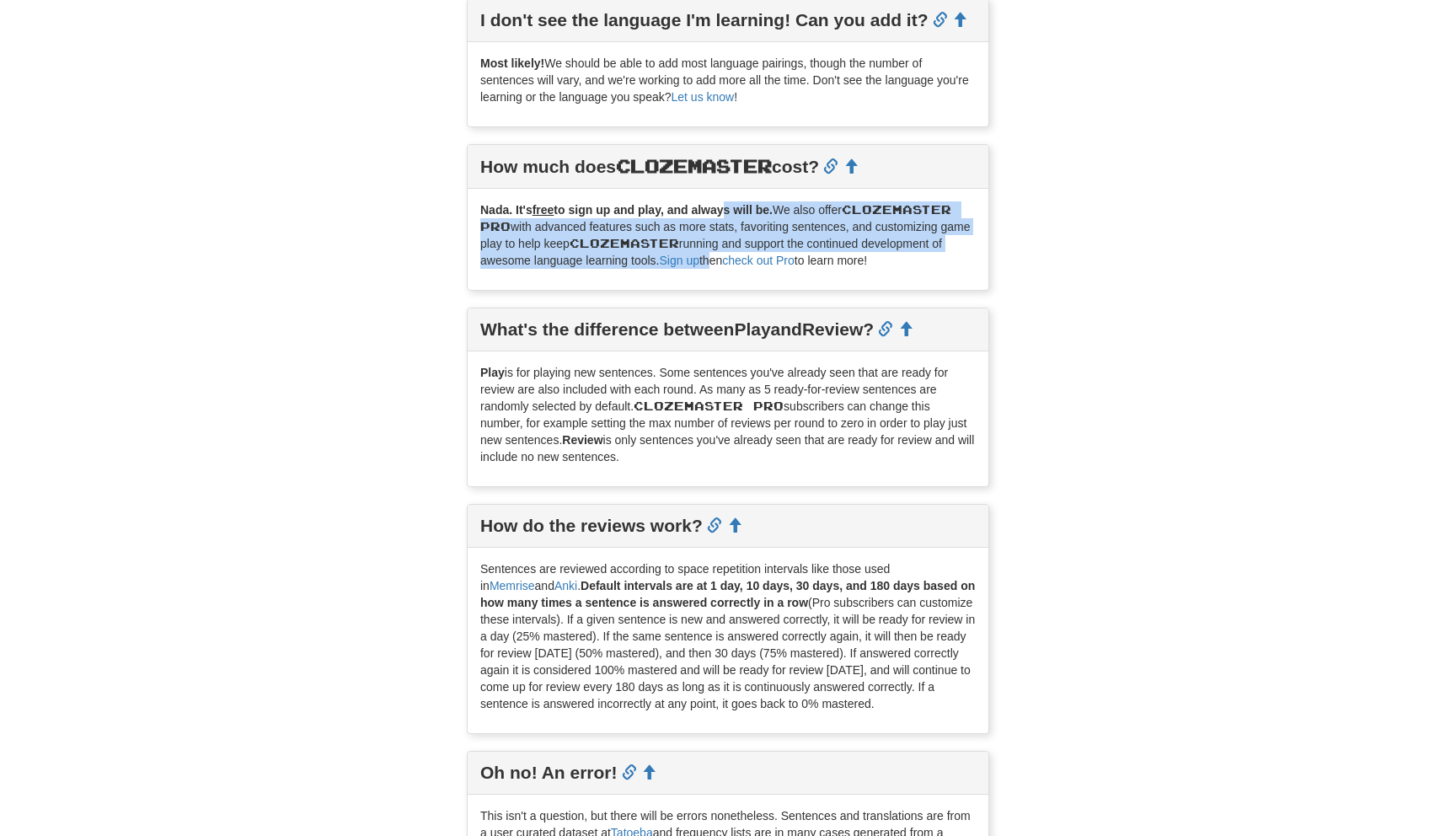
drag, startPoint x: 725, startPoint y: 264, endPoint x: 725, endPoint y: 213, distance: 51.0
click at [725, 214] on p "Nada. It's free to sign up and play, and always will be. We also offer Clozemas…" at bounding box center [728, 235] width 495 height 68
click at [725, 213] on strong "Nada. It's free to sign up and play, and always will be." at bounding box center [627, 210] width 293 height 14
drag, startPoint x: 725, startPoint y: 213, endPoint x: 725, endPoint y: 256, distance: 43.0
click at [725, 255] on p "Nada. It's free to sign up and play, and always will be. We also offer Clozemas…" at bounding box center [728, 235] width 495 height 68
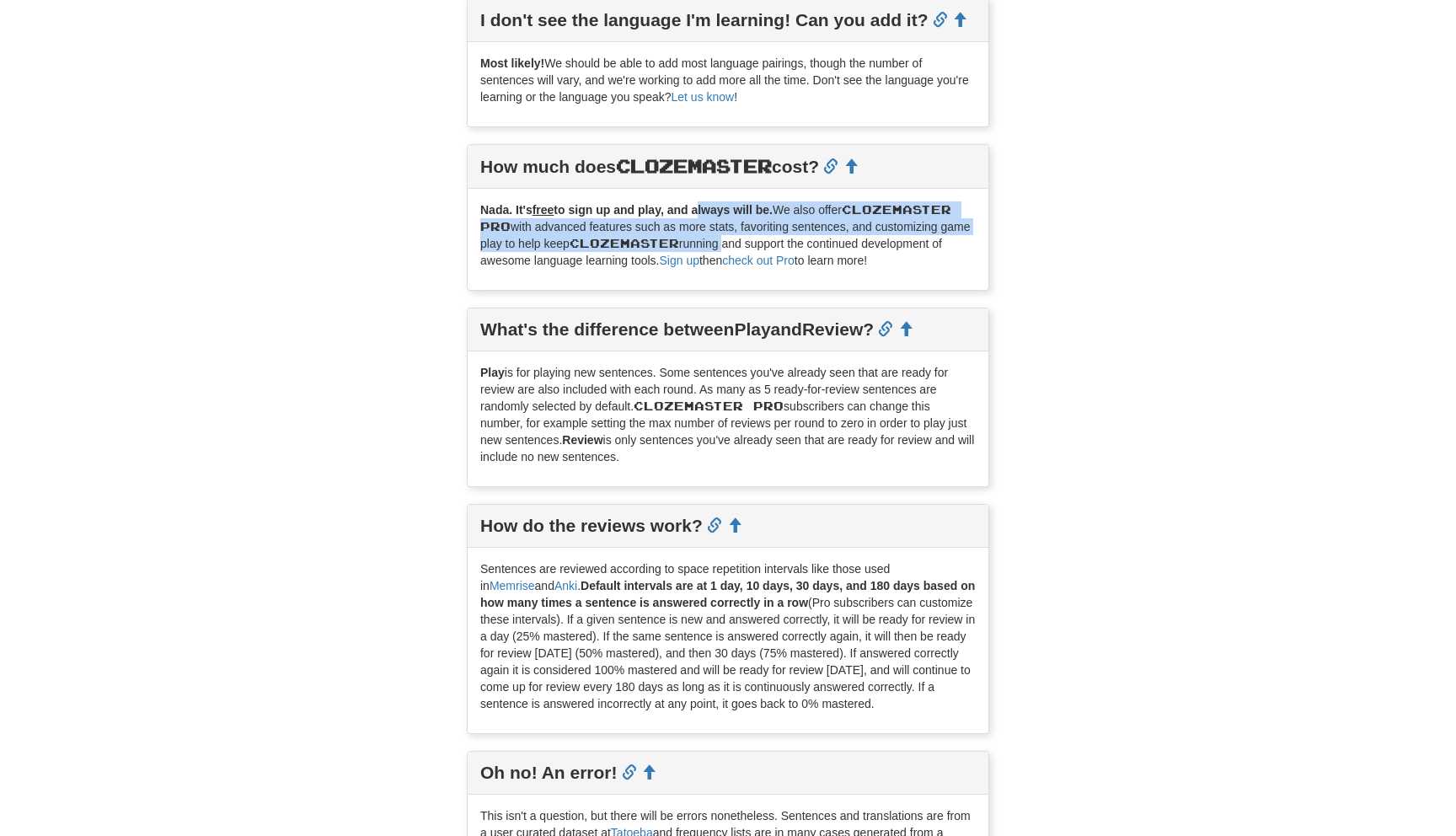
drag, startPoint x: 730, startPoint y: 262, endPoint x: 729, endPoint y: 209, distance: 53.0
click at [729, 210] on p "Nada. It's free to sign up and play, and always will be. We also offer Clozemas…" at bounding box center [728, 235] width 495 height 68
click at [729, 209] on strong "Nada. It's free to sign up and play, and always will be." at bounding box center [627, 210] width 293 height 14
drag, startPoint x: 729, startPoint y: 209, endPoint x: 729, endPoint y: 250, distance: 41.0
click at [729, 249] on p "Nada. It's free to sign up and play, and always will be. We also offer Clozemas…" at bounding box center [728, 235] width 495 height 68
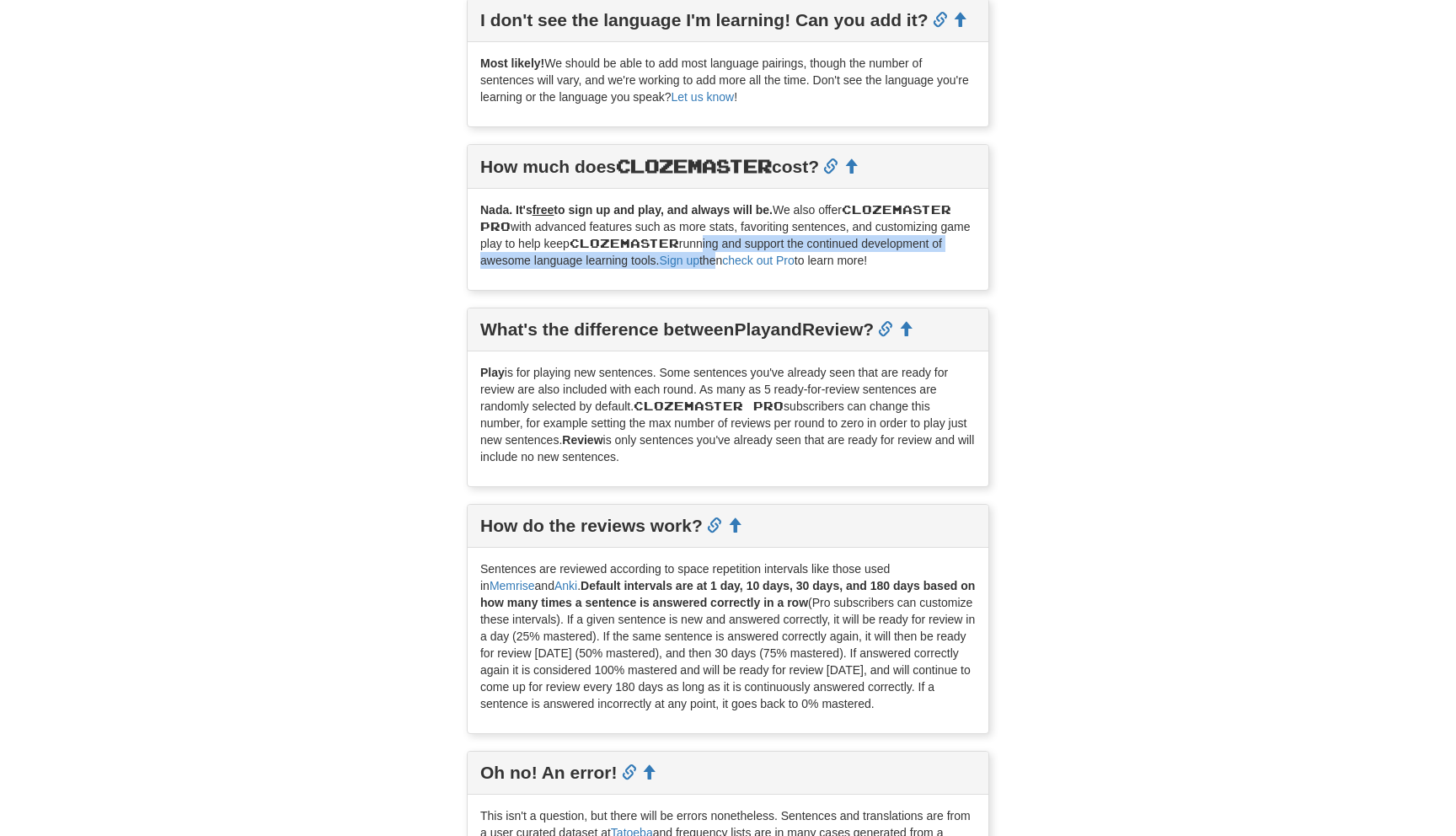
drag, startPoint x: 732, startPoint y: 247, endPoint x: 732, endPoint y: 223, distance: 24.0
click at [732, 232] on p "Nada. It's free to sign up and play, and always will be. We also offer Clozemas…" at bounding box center [728, 235] width 495 height 68
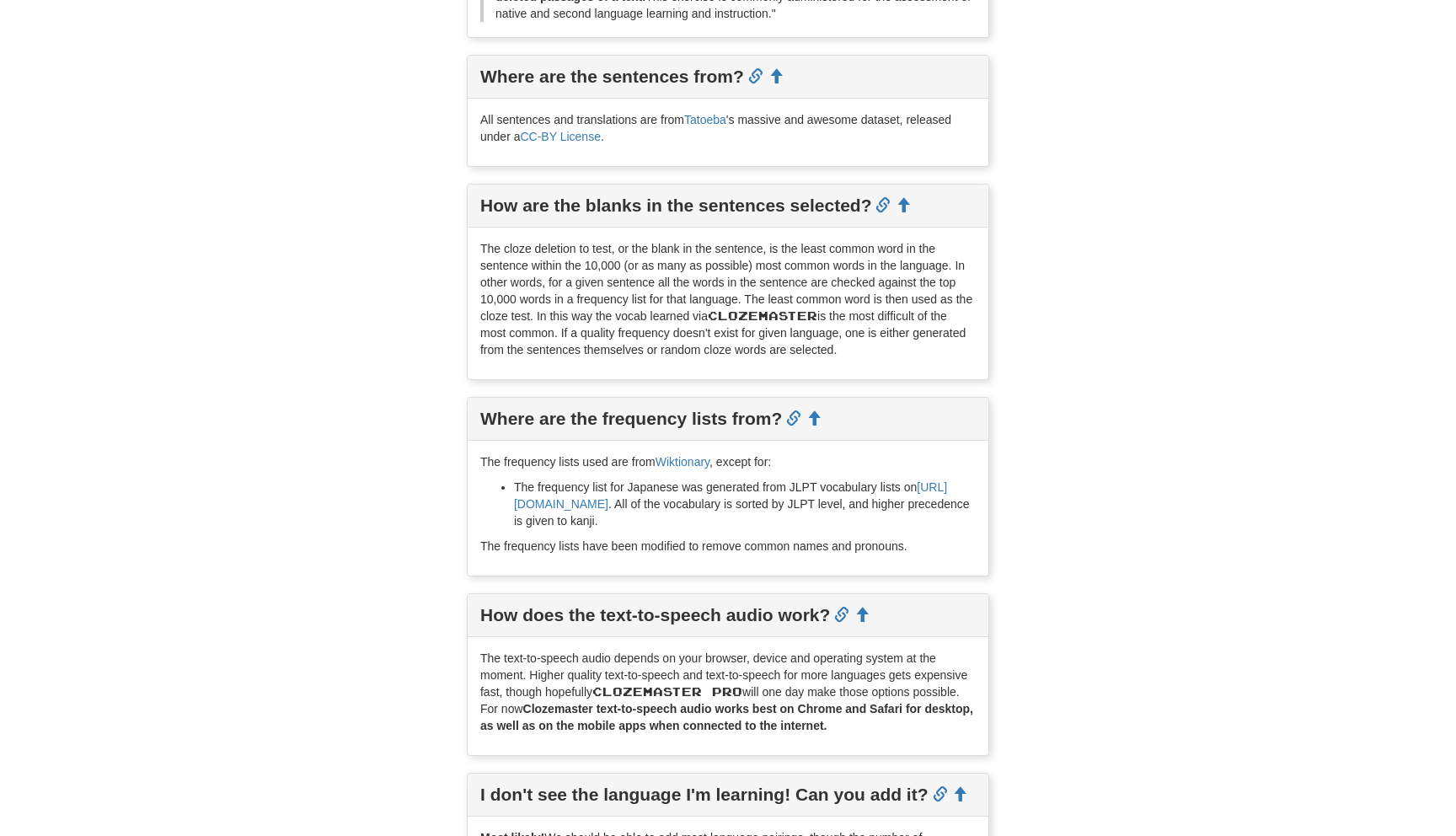
scroll to position [0, 0]
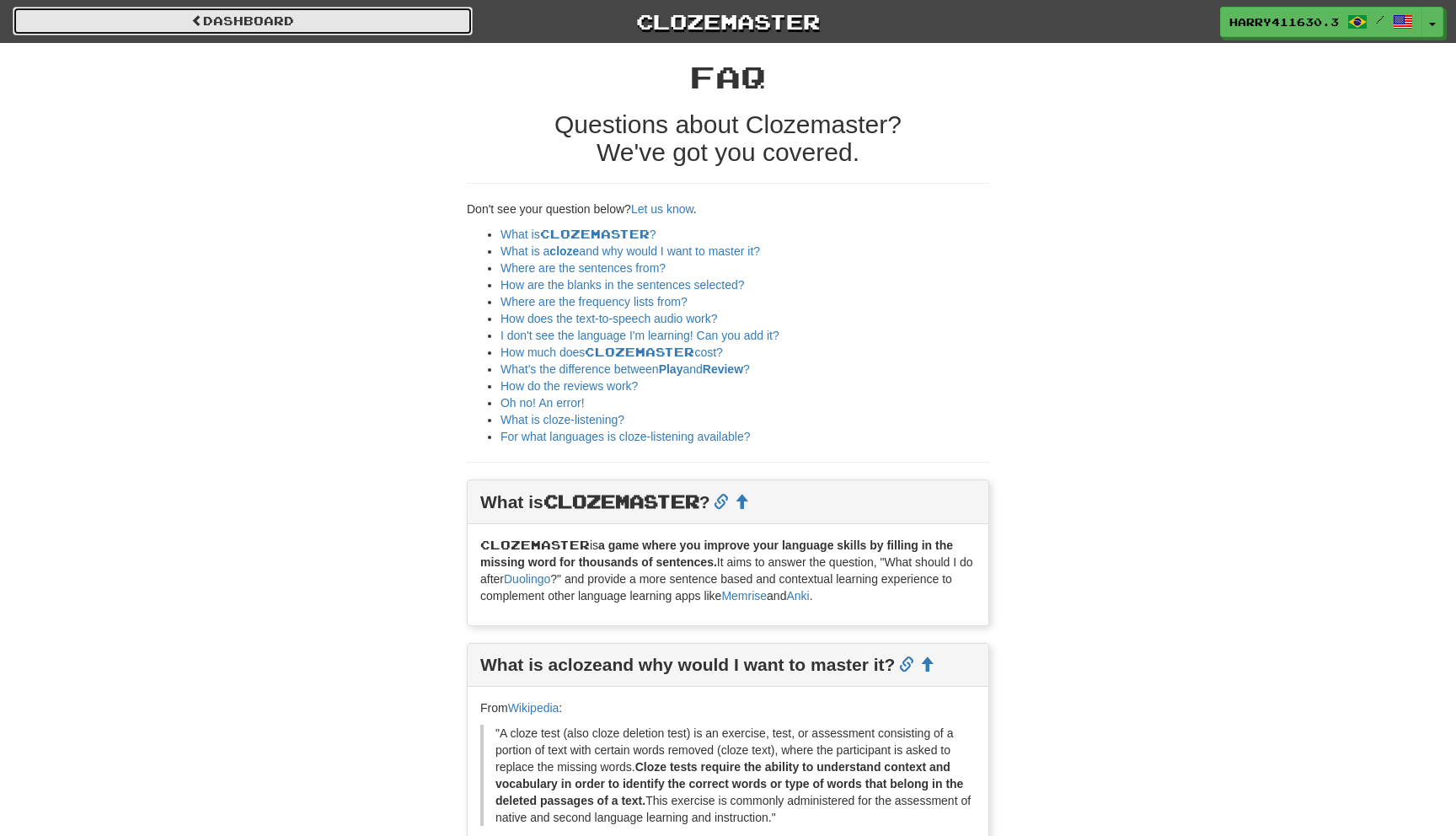
click at [355, 35] on link "Dashboard" at bounding box center [242, 21] width 460 height 29
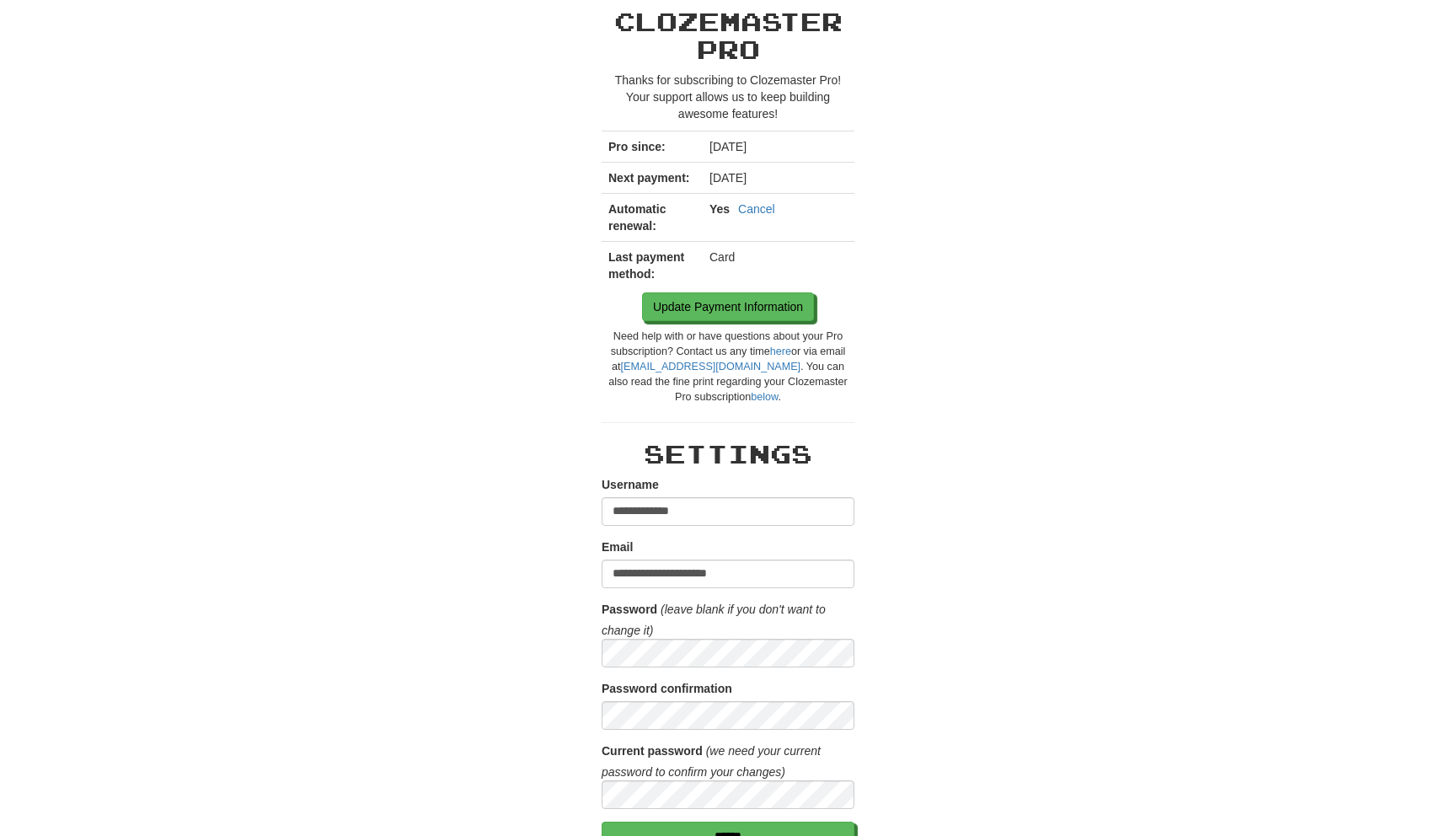
scroll to position [68, 0]
